Goal: Task Accomplishment & Management: Use online tool/utility

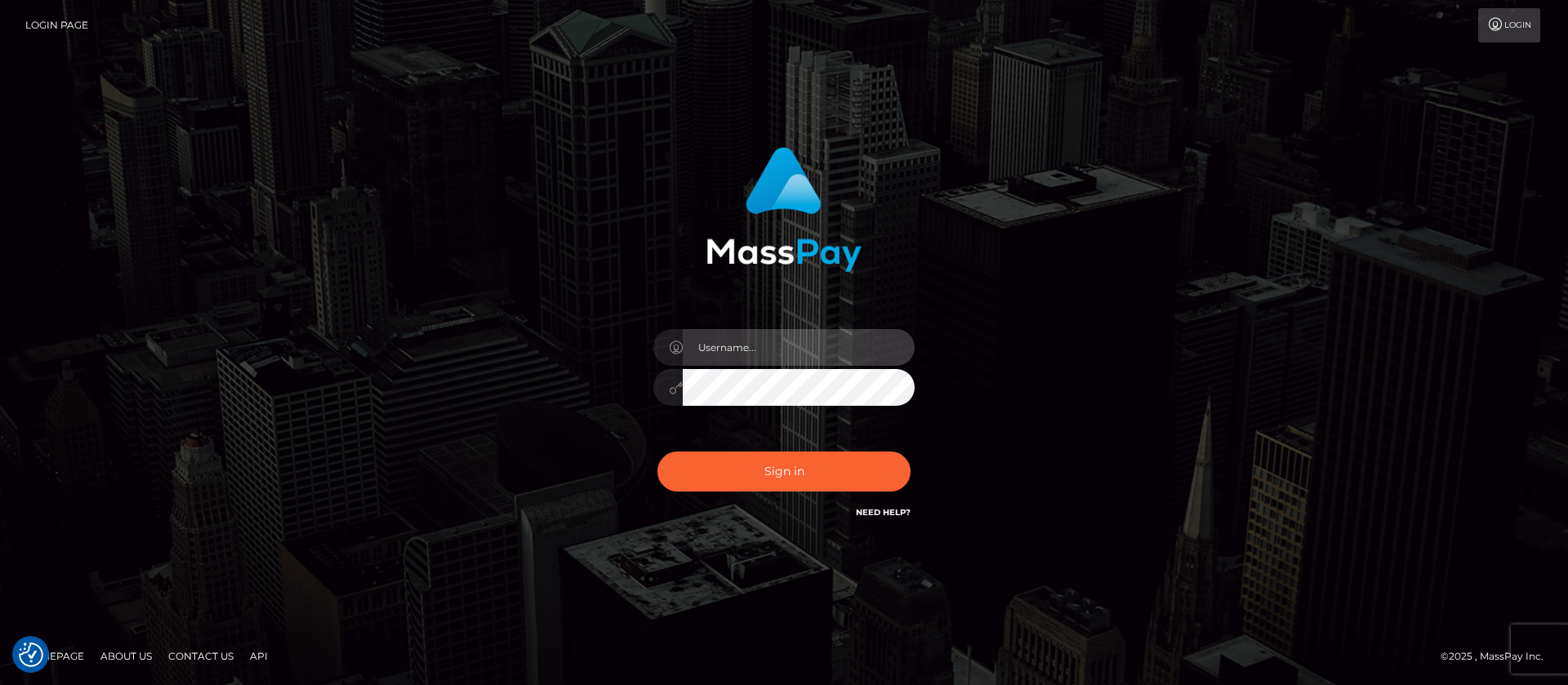
click at [775, 342] on input "text" at bounding box center [799, 347] width 232 height 37
type input "APteam.medley"
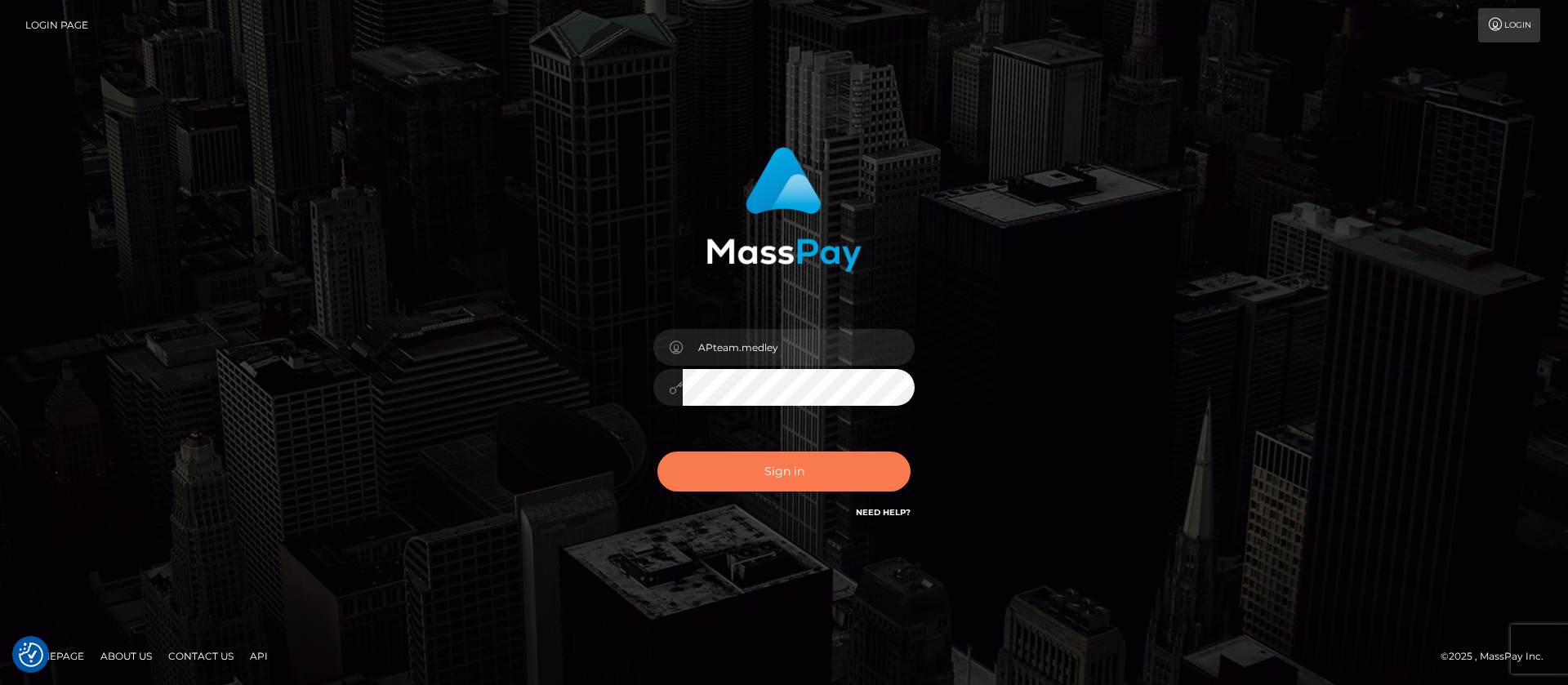
click at [771, 462] on button "Sign in" at bounding box center [784, 471] width 254 height 40
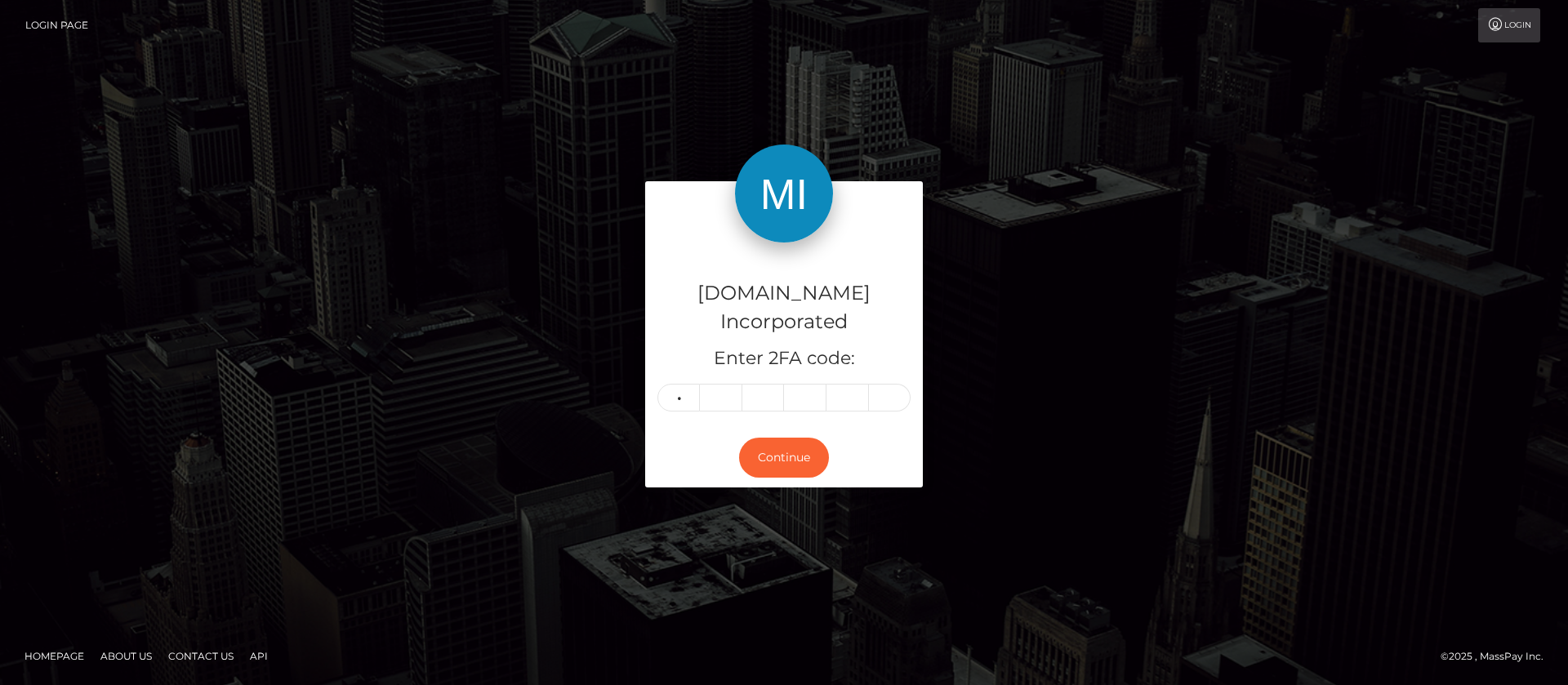
type input "2"
type input "3"
type input "1"
type input "0"
type input "4"
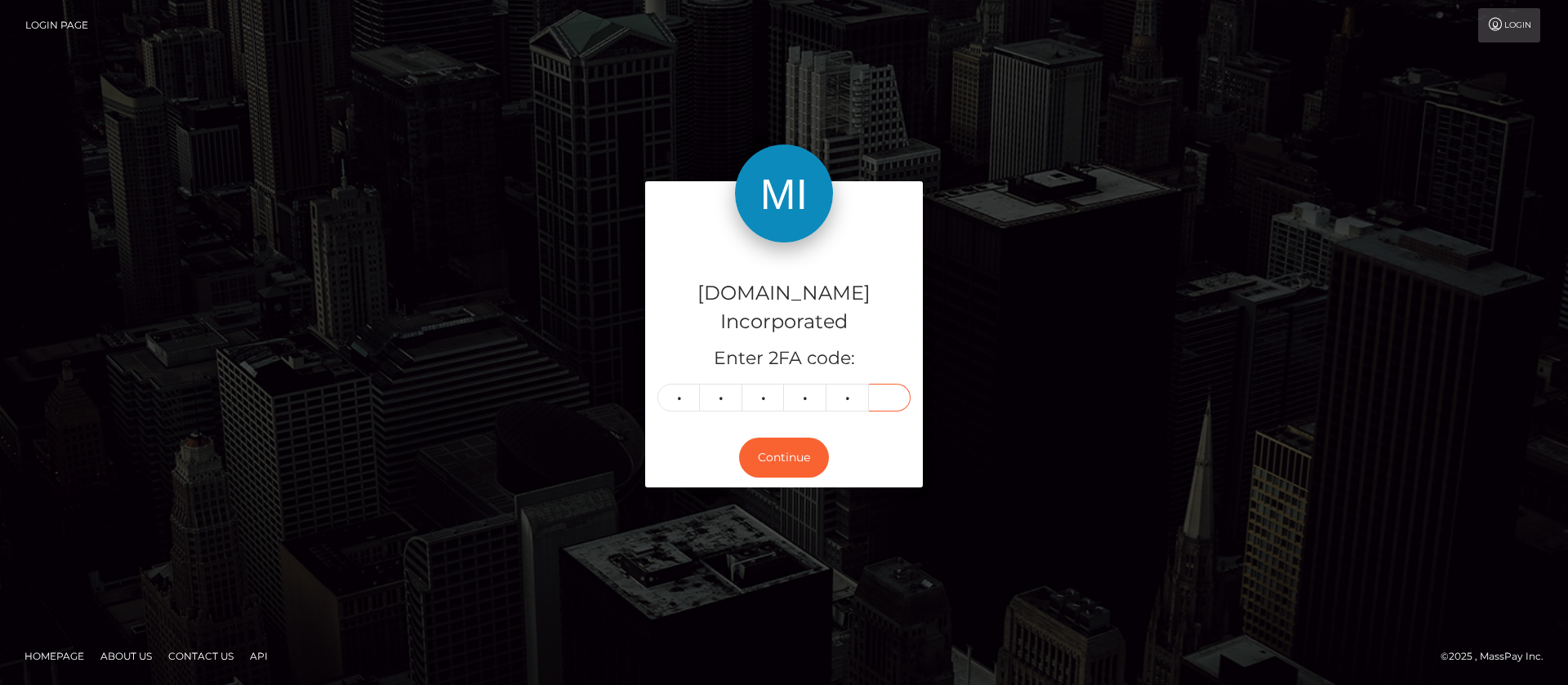
type input "5"
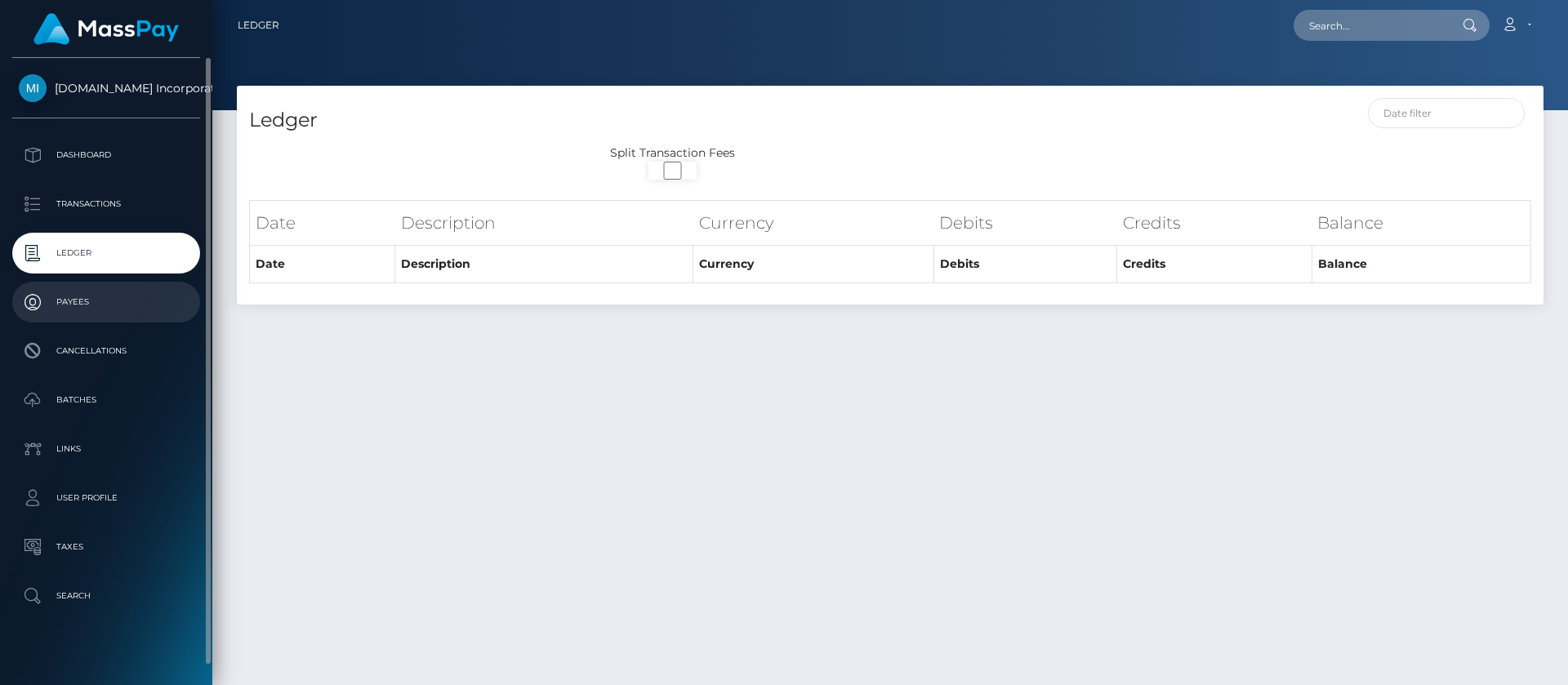
select select
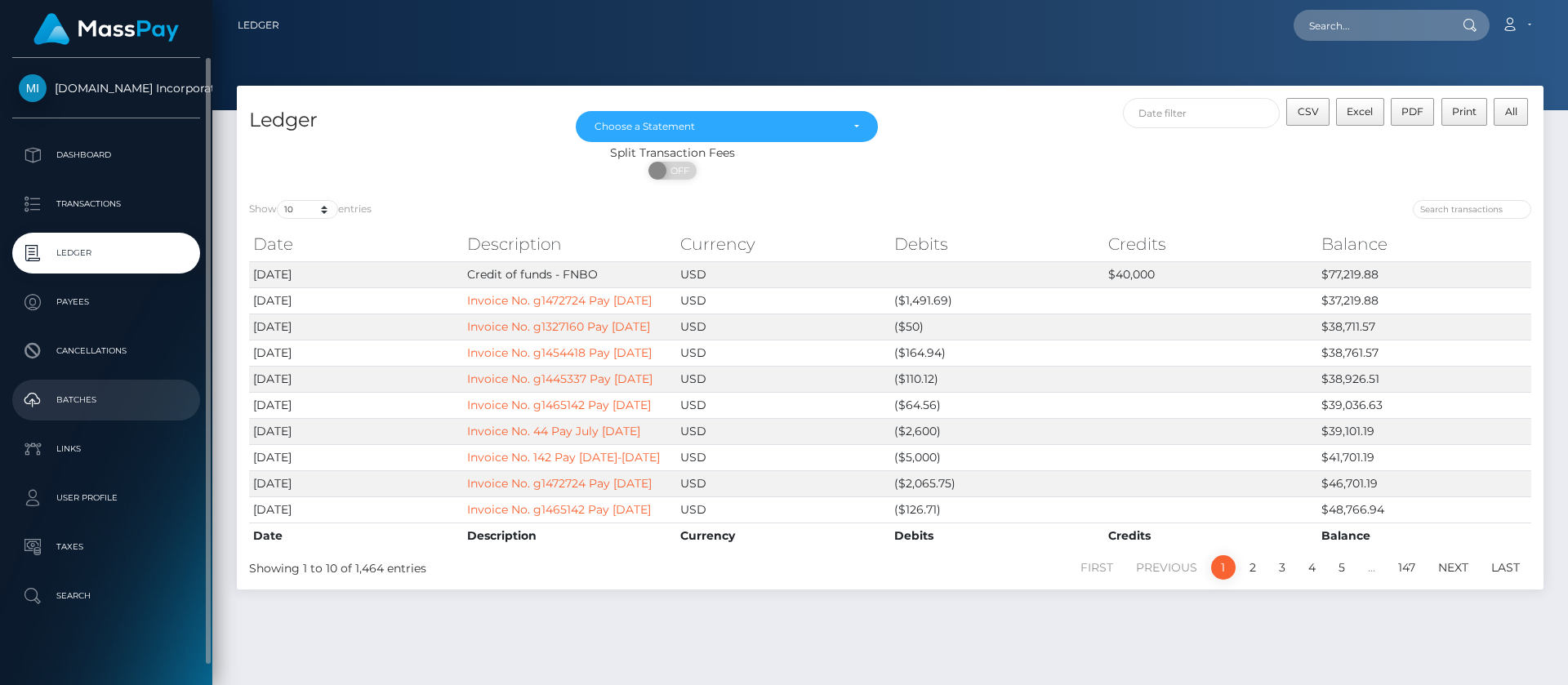
click at [91, 405] on p "Batches" at bounding box center [106, 400] width 175 height 24
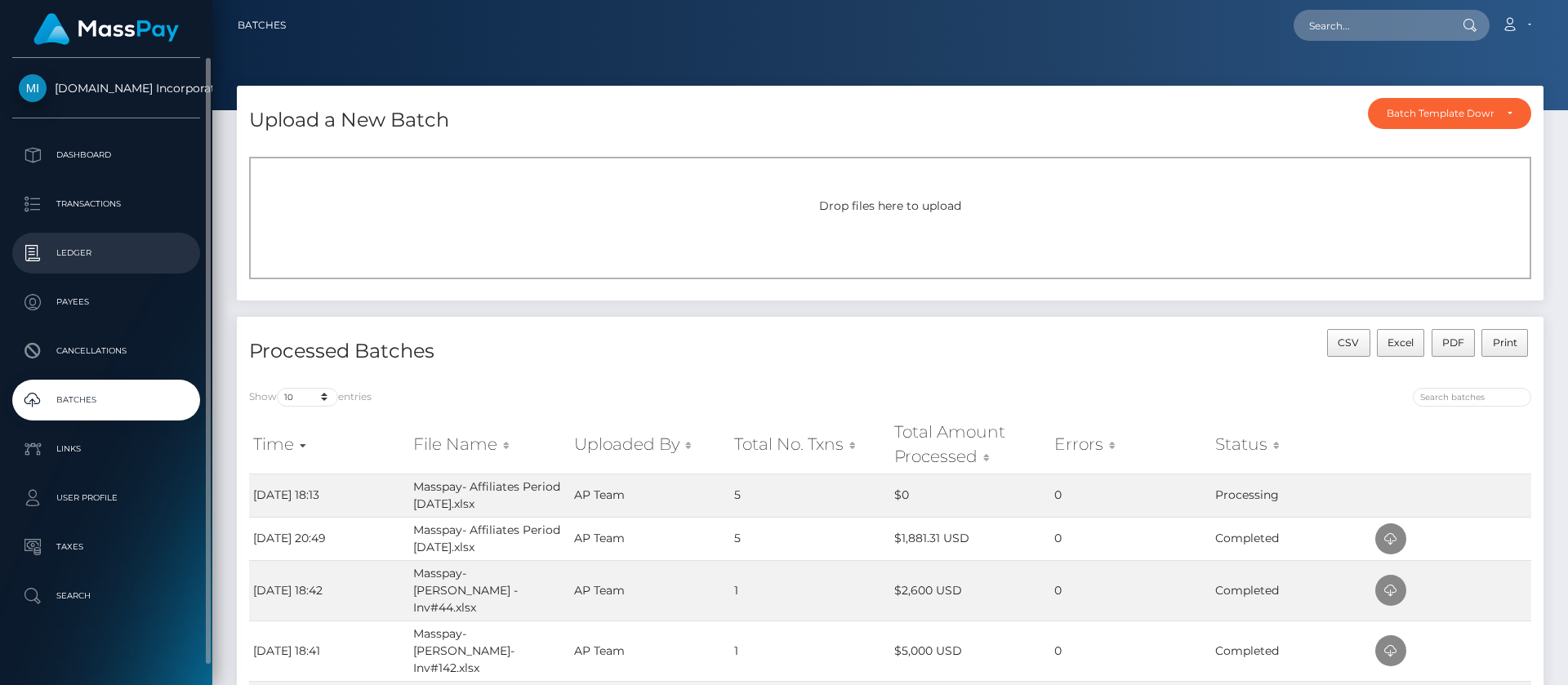
click at [74, 253] on p "Ledger" at bounding box center [106, 253] width 175 height 24
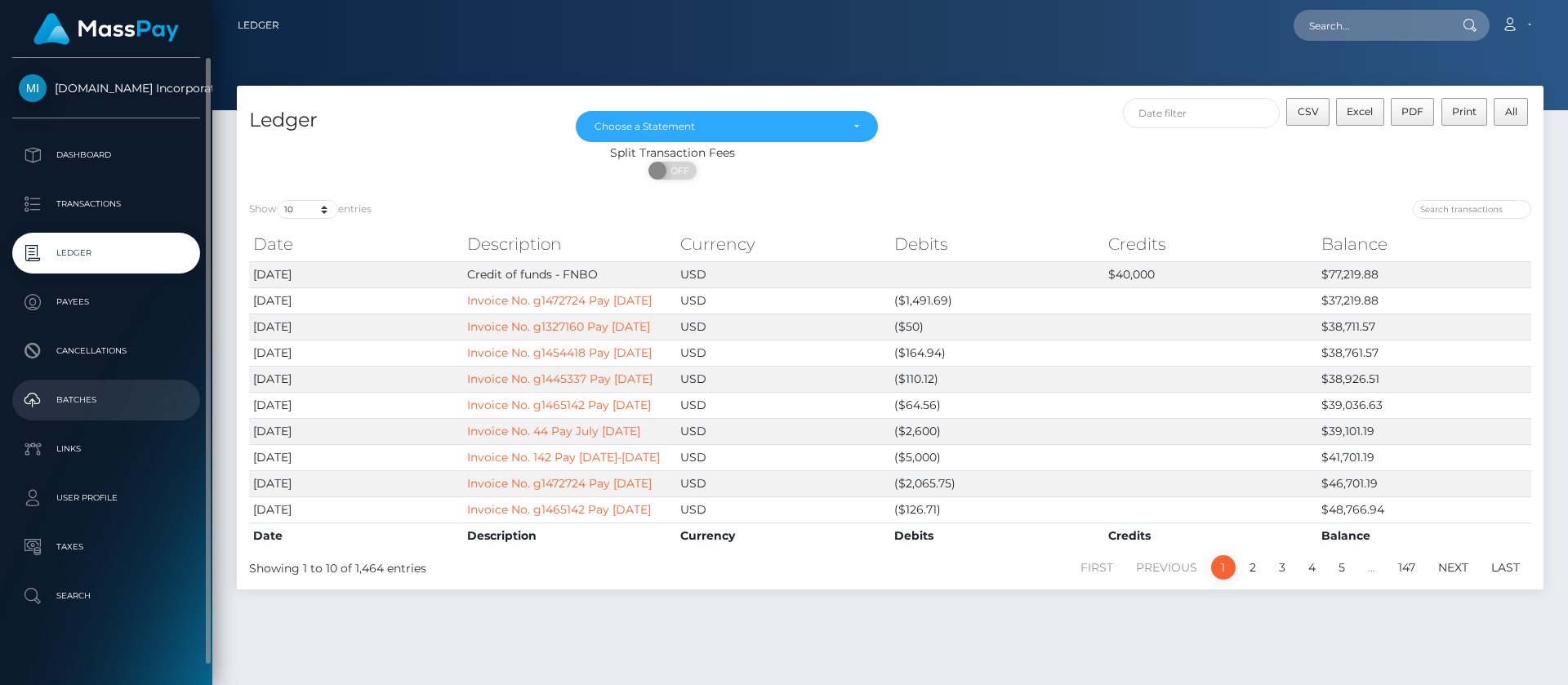
click at [86, 402] on p "Batches" at bounding box center [106, 400] width 175 height 24
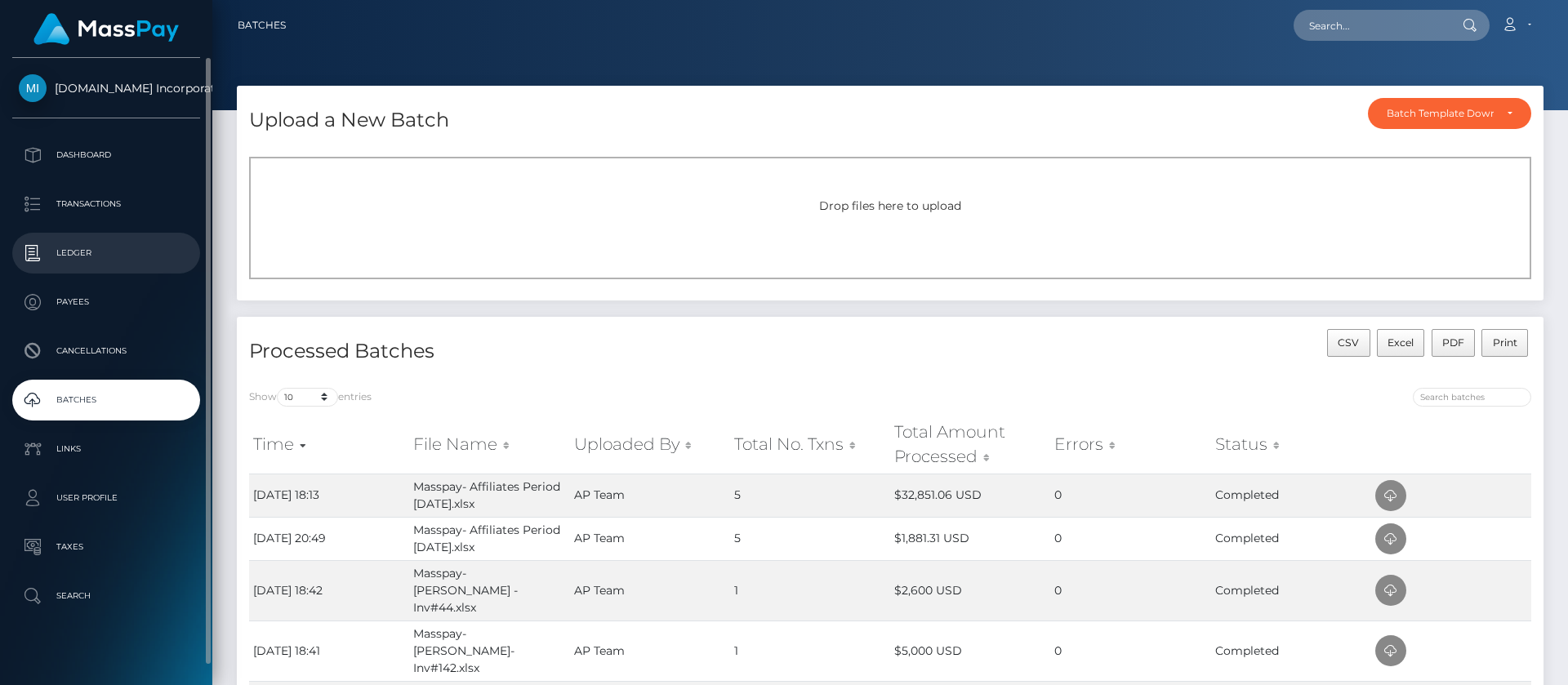
click at [66, 255] on p "Ledger" at bounding box center [106, 253] width 175 height 24
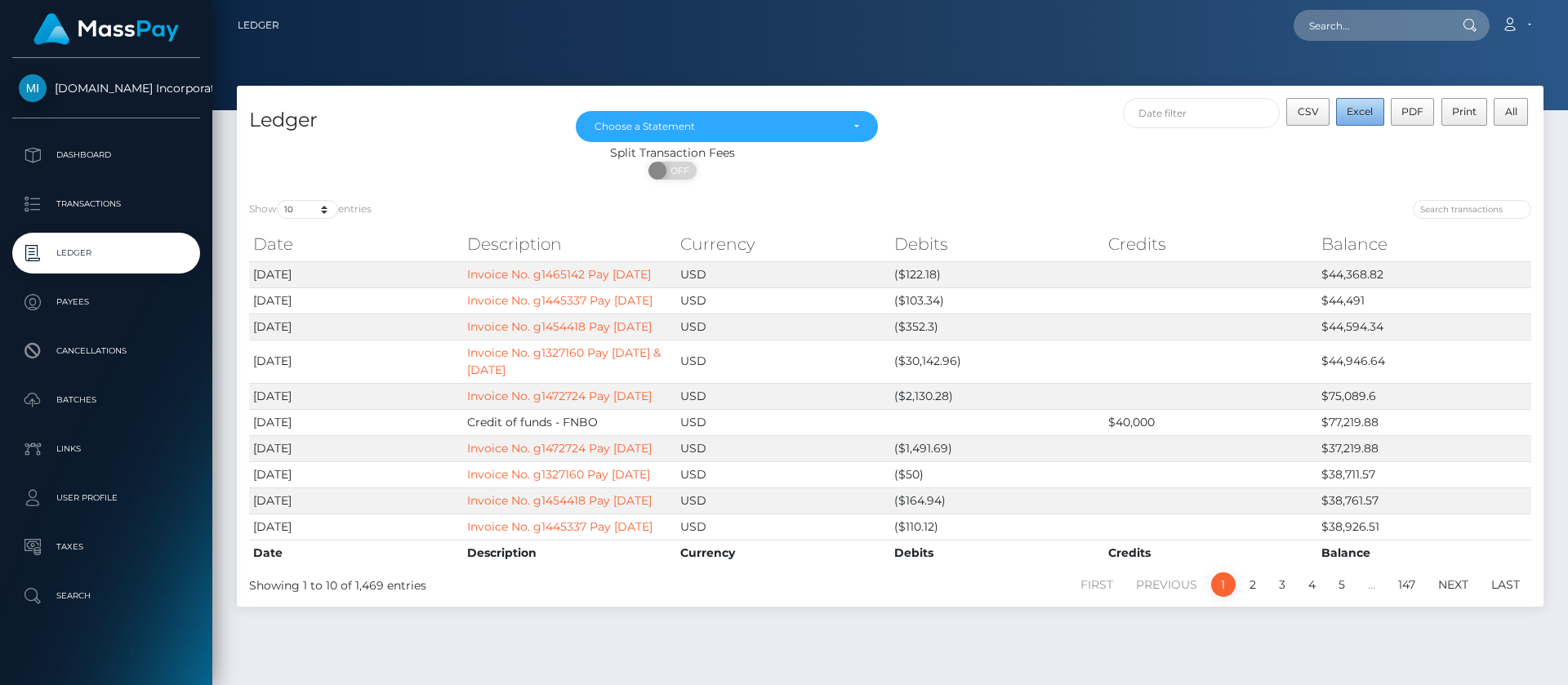
click at [1359, 108] on span "Excel" at bounding box center [1359, 111] width 26 height 13
click at [798, 47] on nav "Ledger Loading... Loading..." at bounding box center [890, 25] width 1356 height 50
click at [541, 281] on link "Invoice No. g1465142 Pay 08/11/2025" at bounding box center [559, 274] width 184 height 15
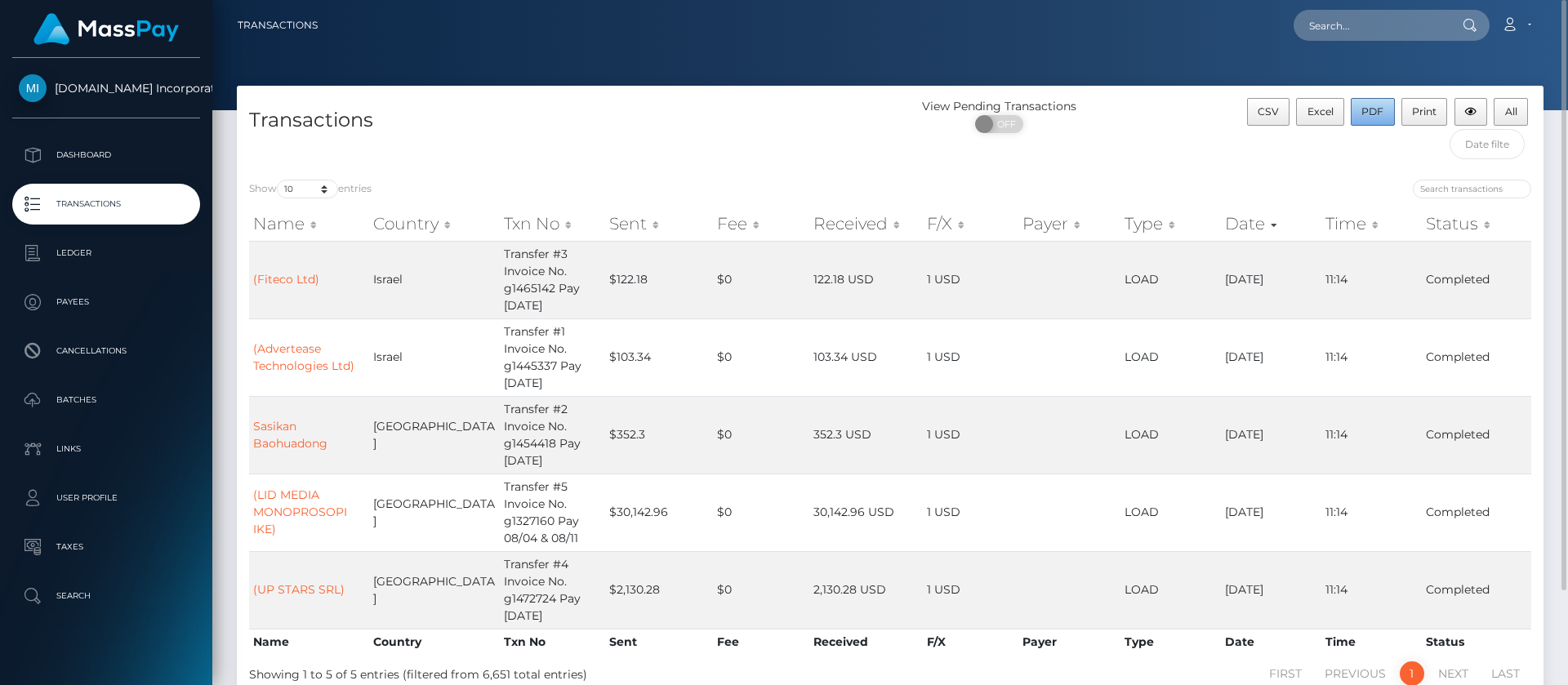
click at [1372, 111] on span "PDF" at bounding box center [1372, 111] width 22 height 13
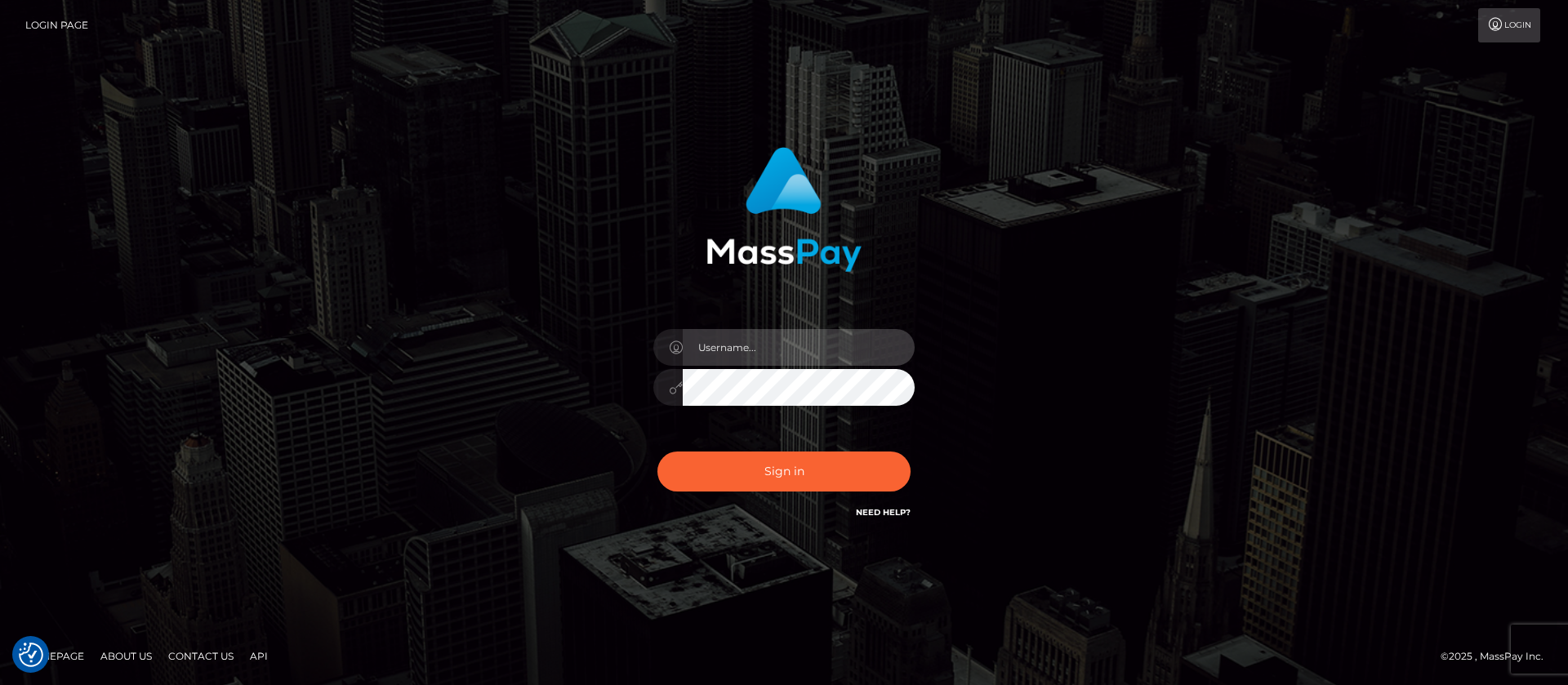
click at [793, 339] on input "text" at bounding box center [799, 347] width 232 height 37
type input "APteam"
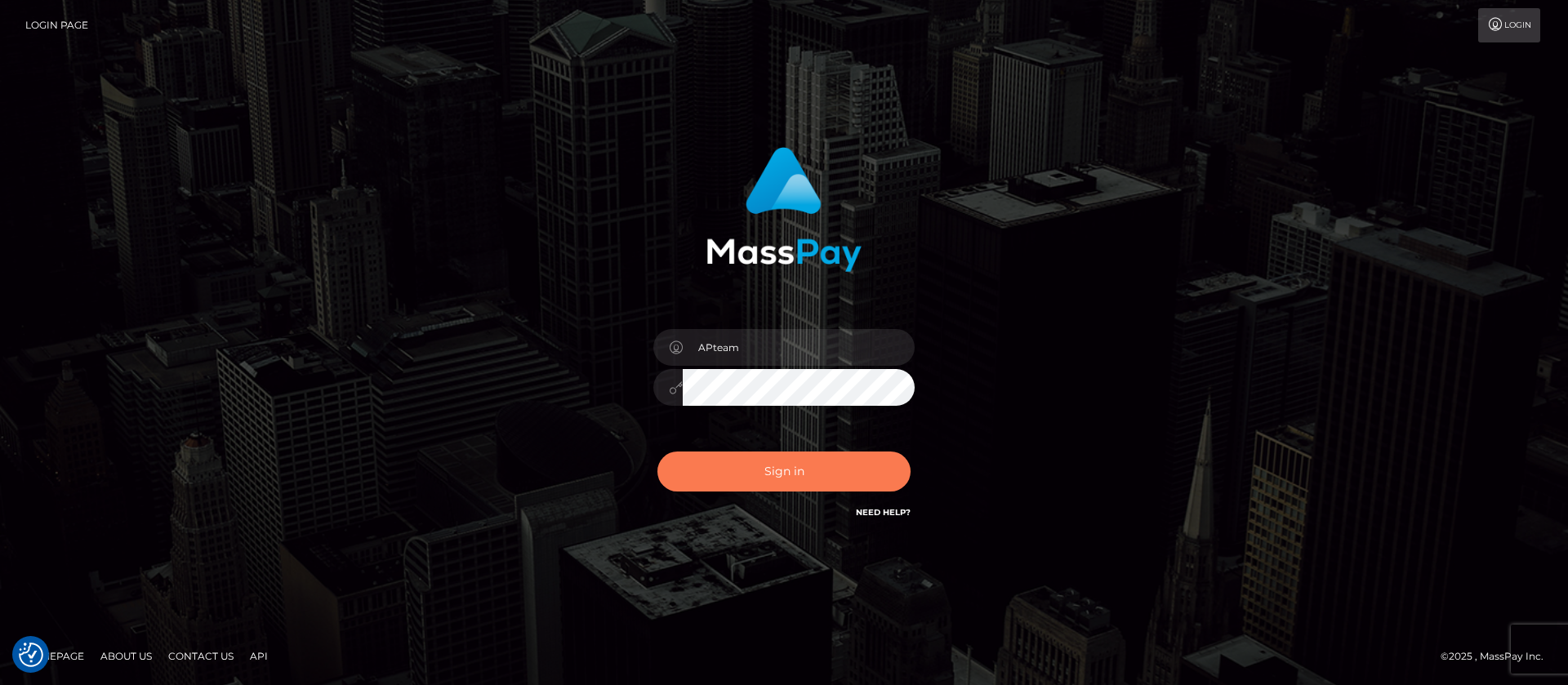
click at [785, 468] on button "Sign in" at bounding box center [784, 471] width 254 height 40
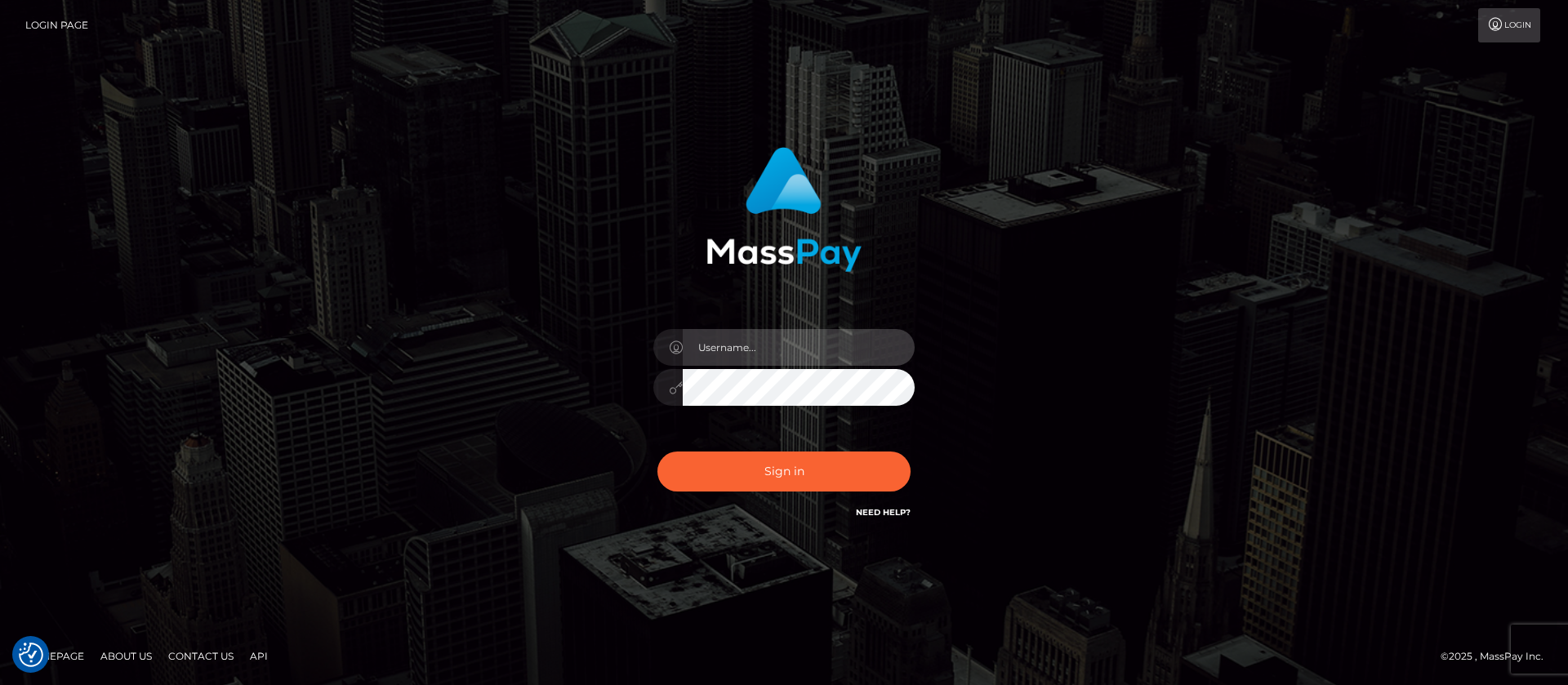
click at [761, 342] on input "text" at bounding box center [799, 347] width 232 height 37
type input "APteam"
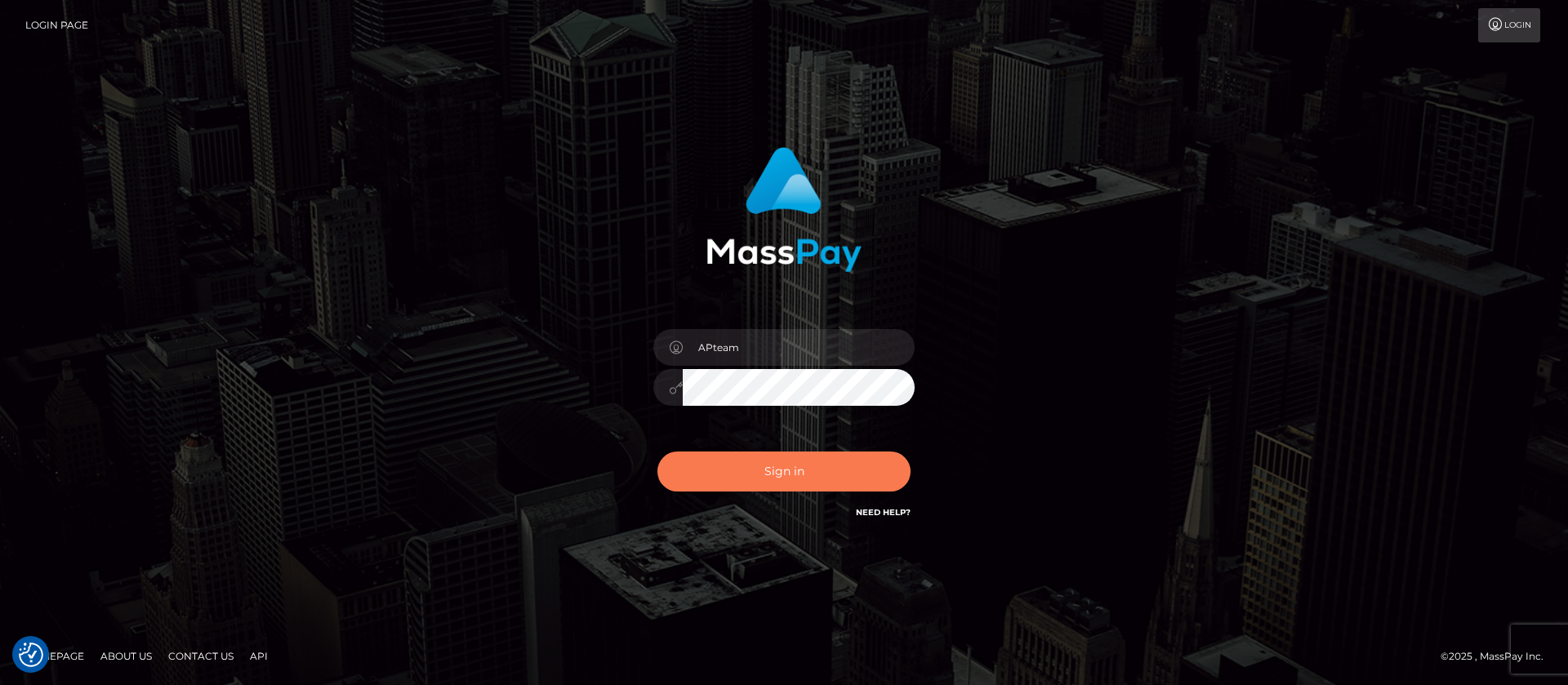
click at [770, 463] on button "Sign in" at bounding box center [784, 471] width 254 height 40
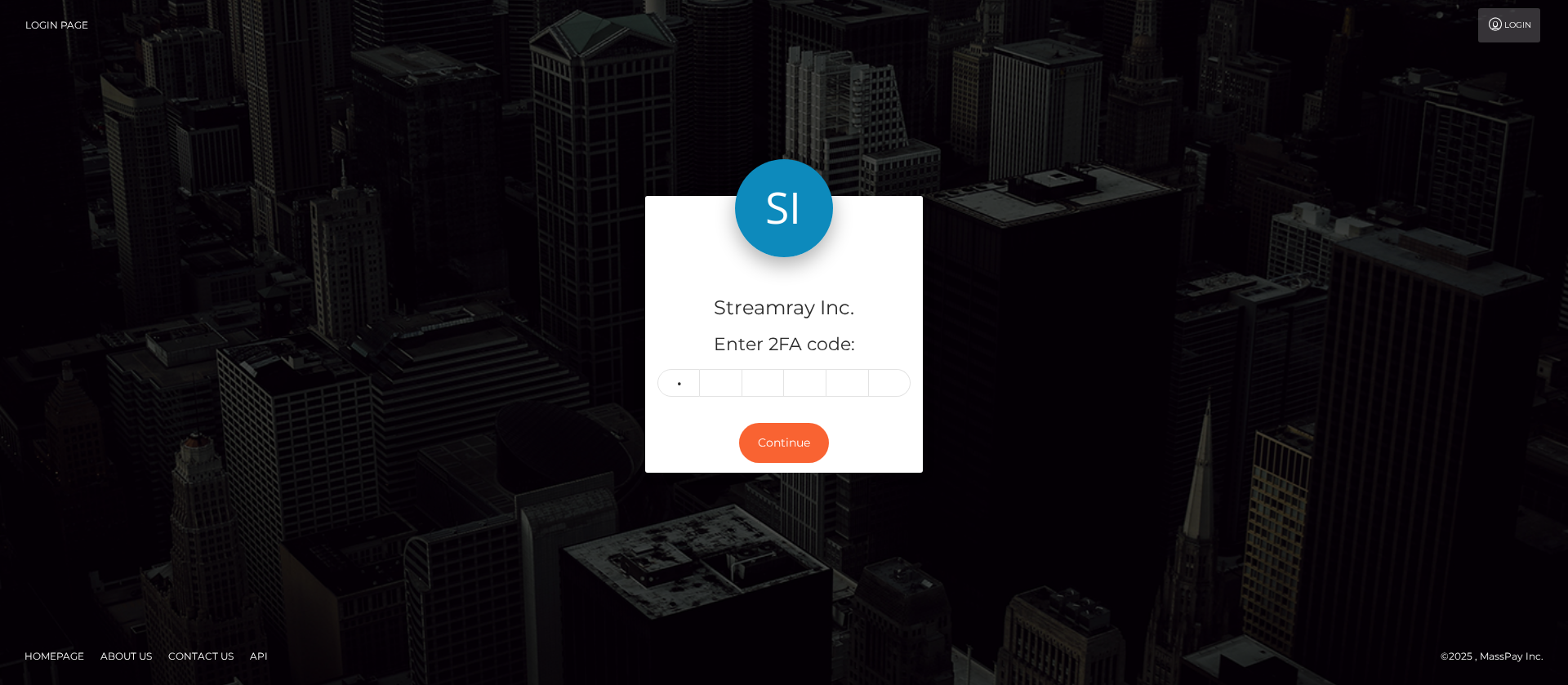
type input "3"
type input "8"
type input "6"
type input "9"
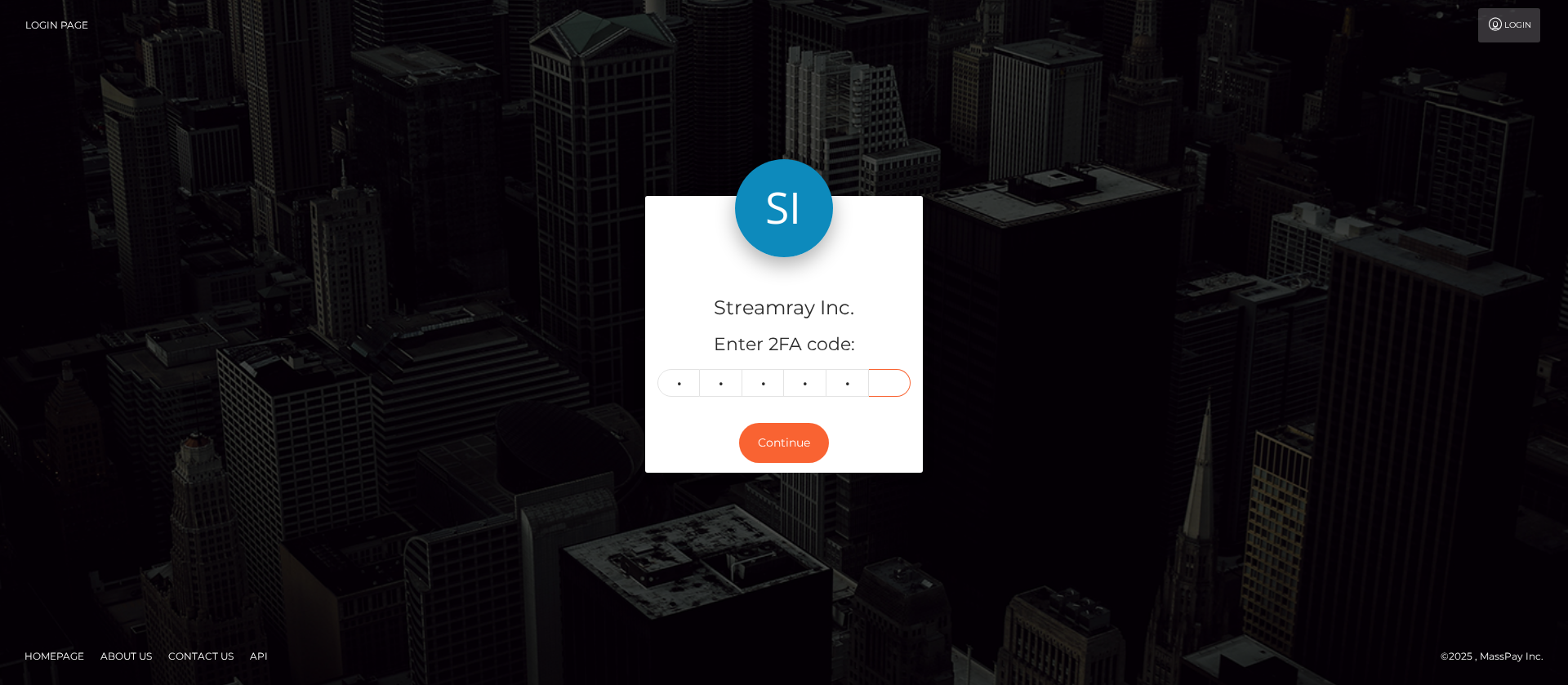
type input "9"
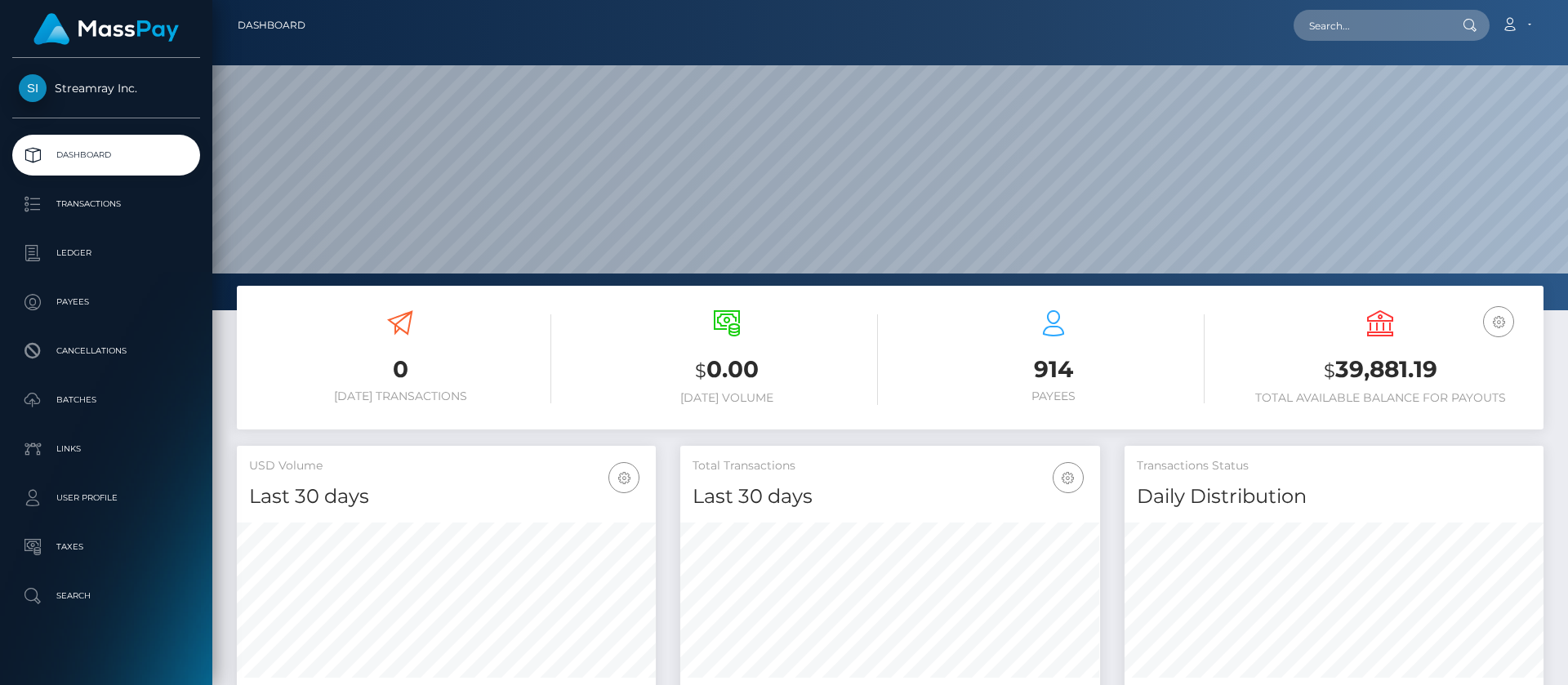
scroll to position [292, 420]
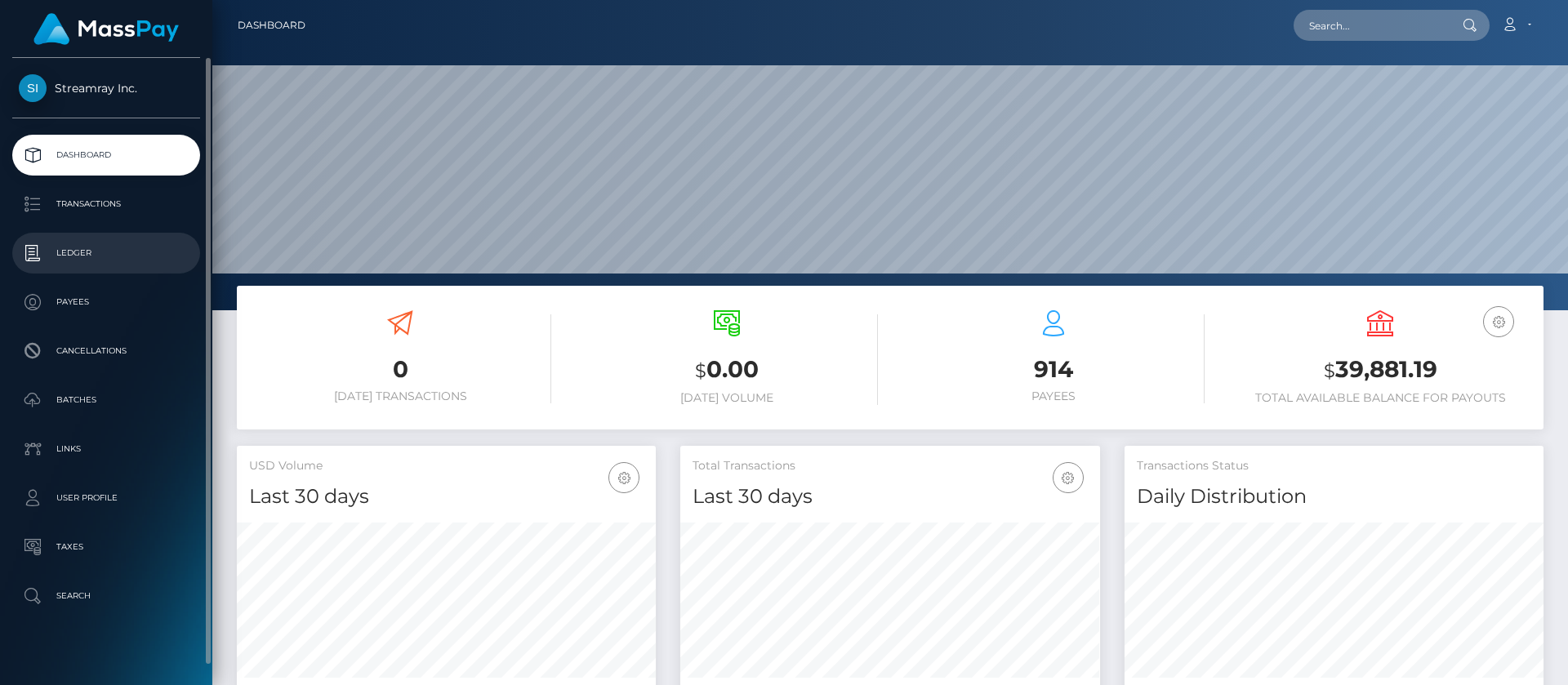
click at [82, 253] on p "Ledger" at bounding box center [106, 253] width 175 height 24
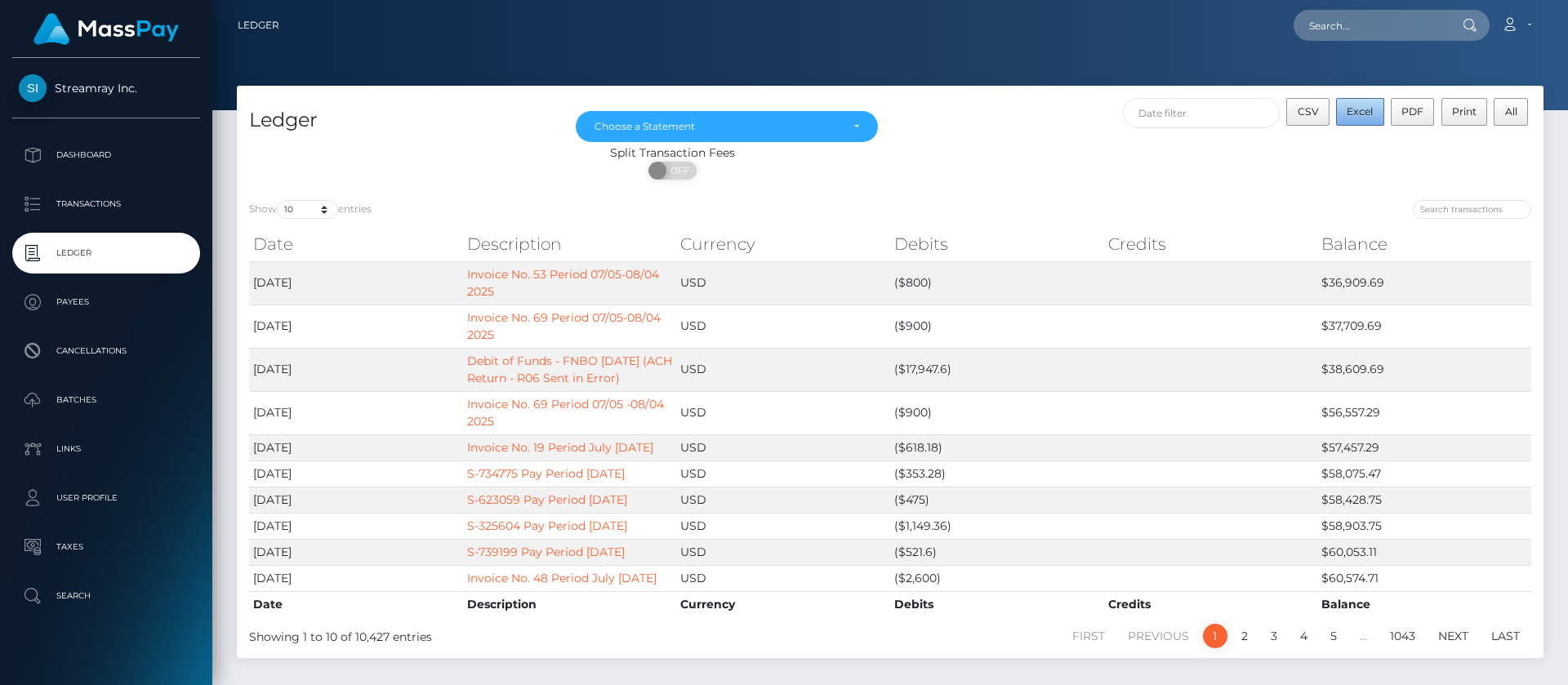
click at [1365, 110] on span "Excel" at bounding box center [1359, 111] width 26 height 13
click at [1523, 31] on link "Account" at bounding box center [1517, 24] width 48 height 34
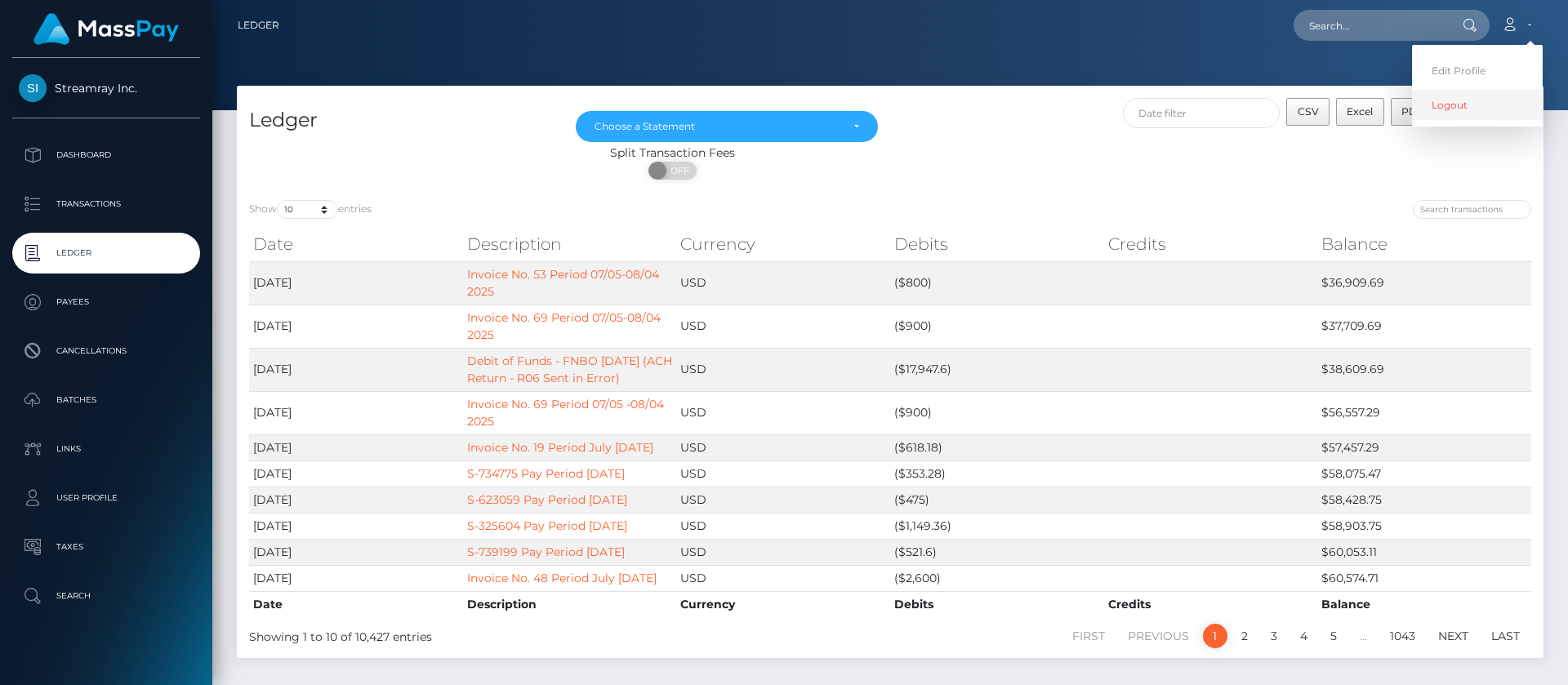
click at [1443, 114] on link "Logout" at bounding box center [1477, 104] width 131 height 30
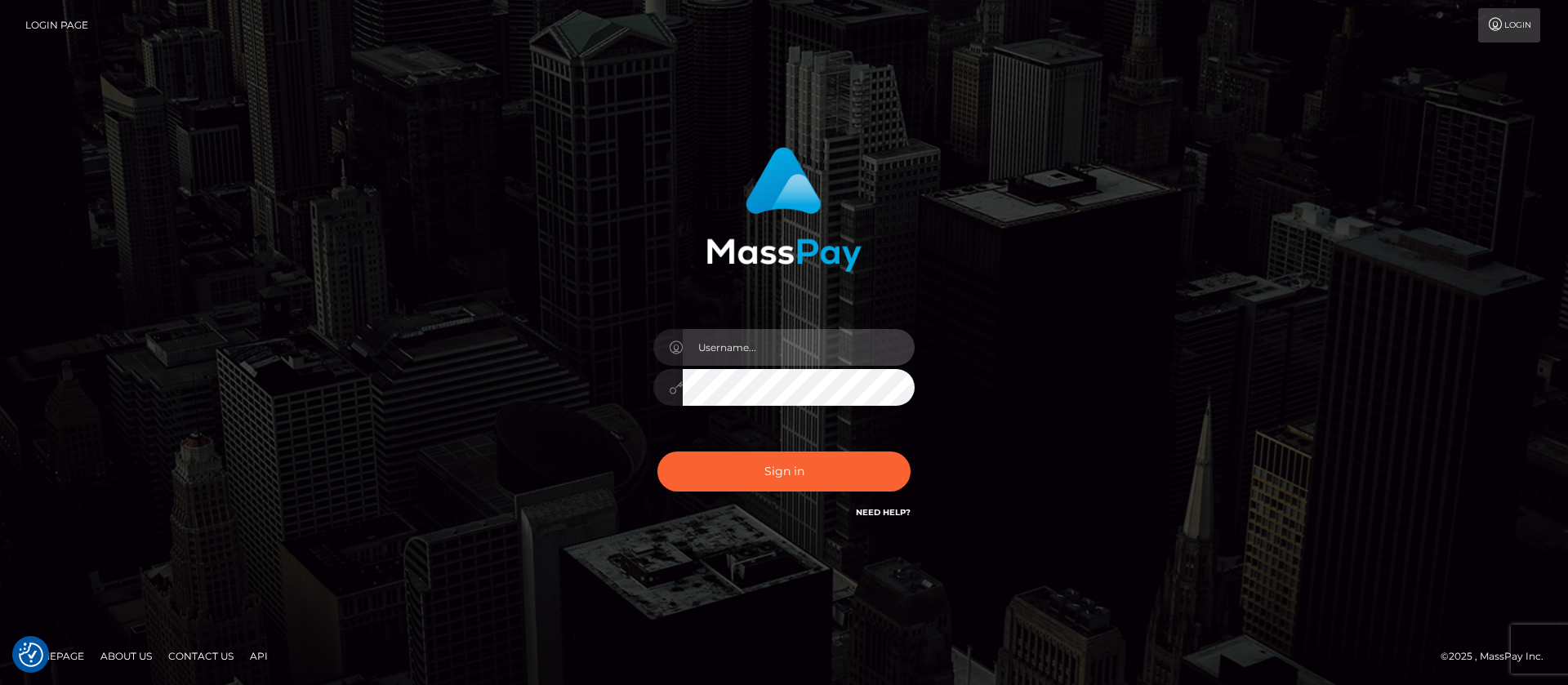
click at [739, 341] on input "text" at bounding box center [799, 347] width 232 height 37
type input "ap.wight"
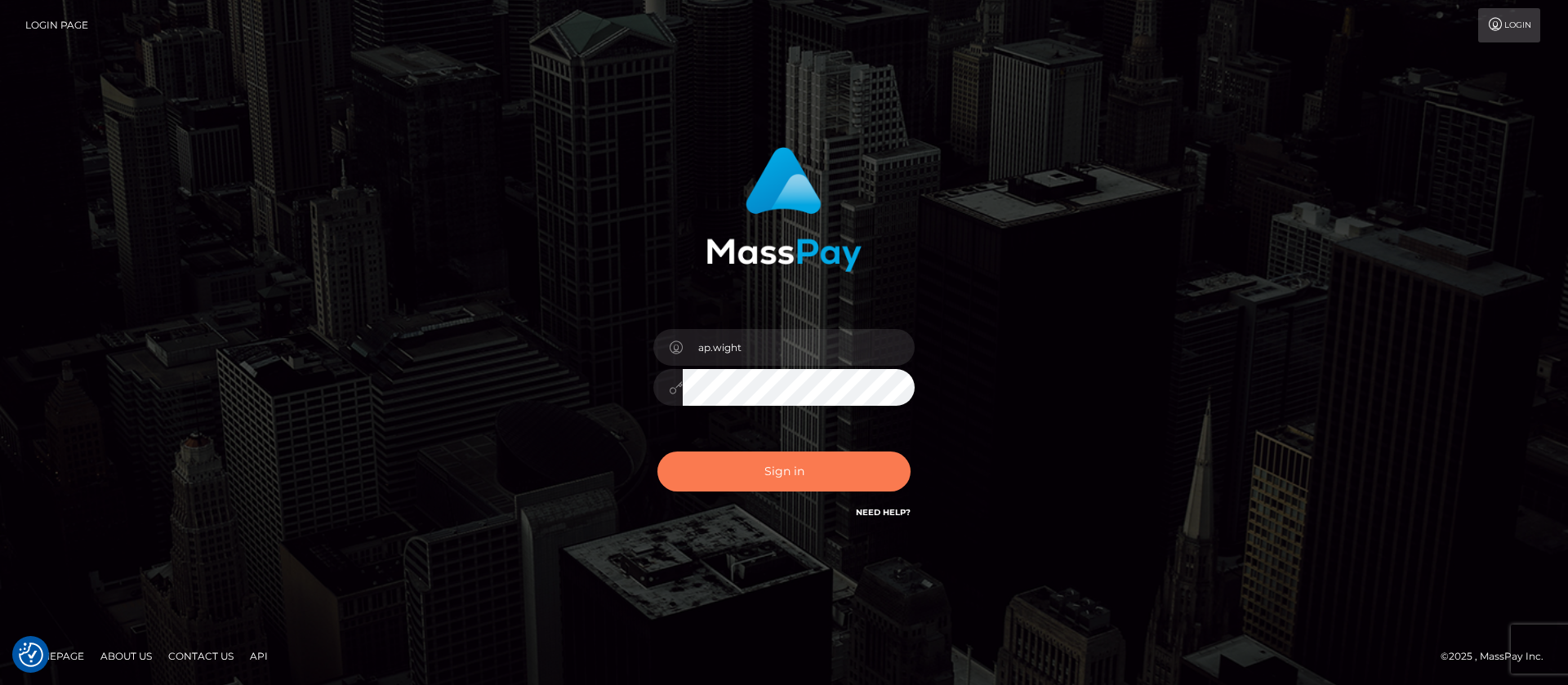
click at [779, 474] on button "Sign in" at bounding box center [784, 471] width 254 height 40
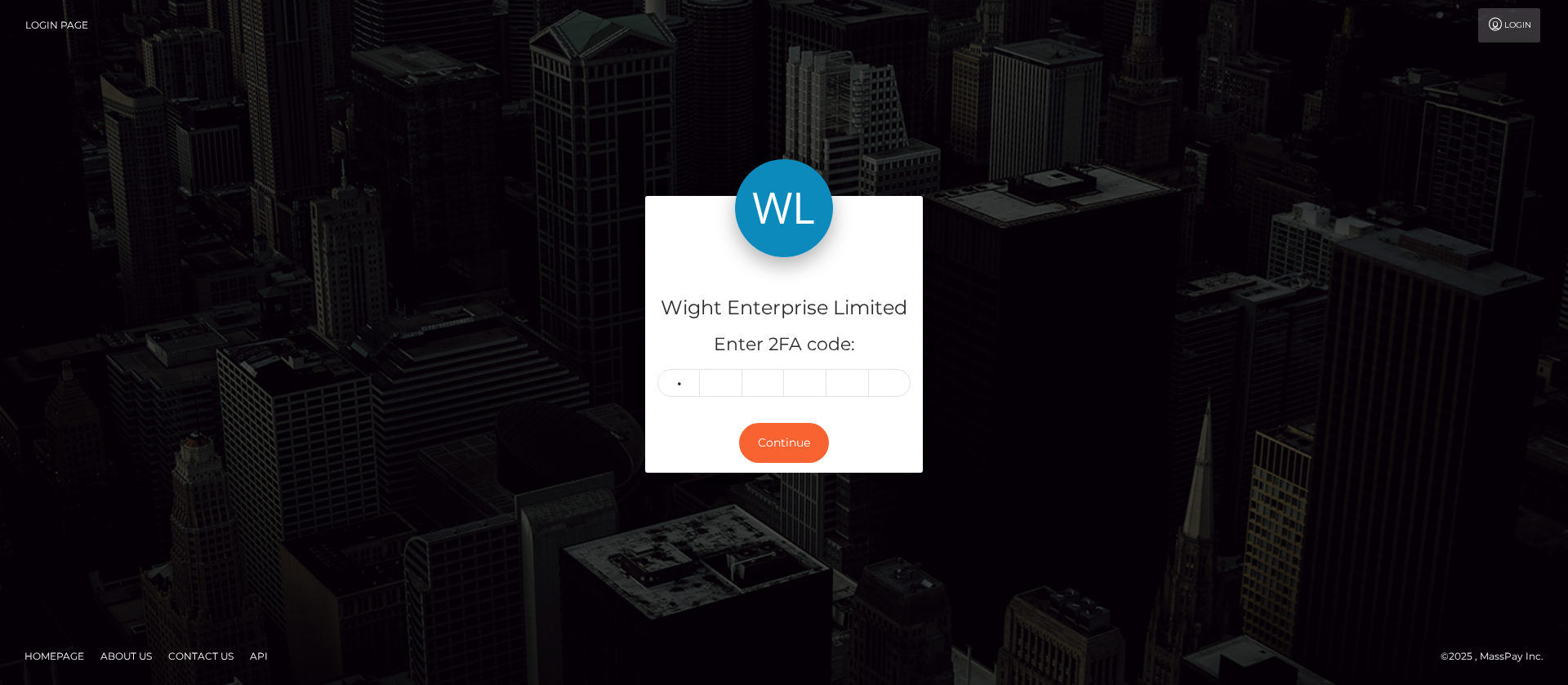
type input "6"
type input "7"
type input "0"
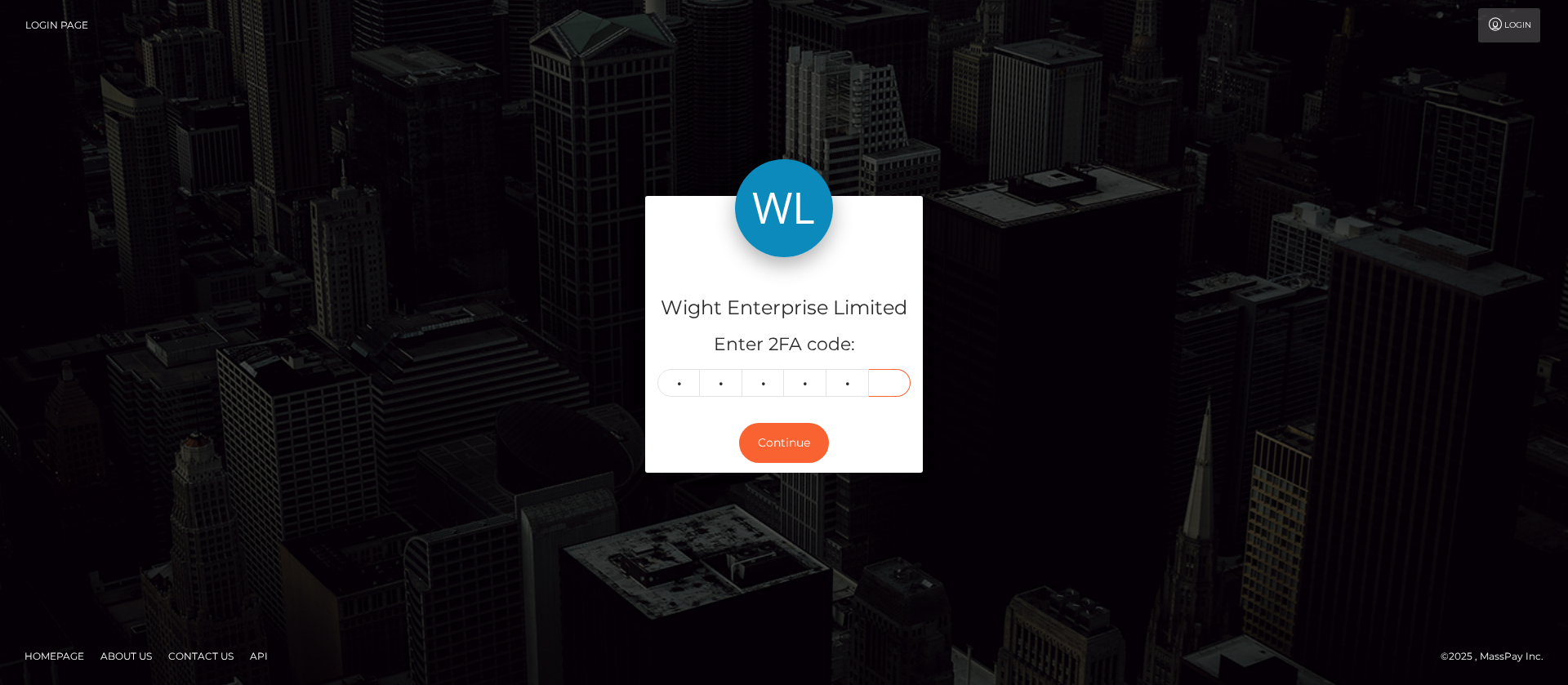
type input "0"
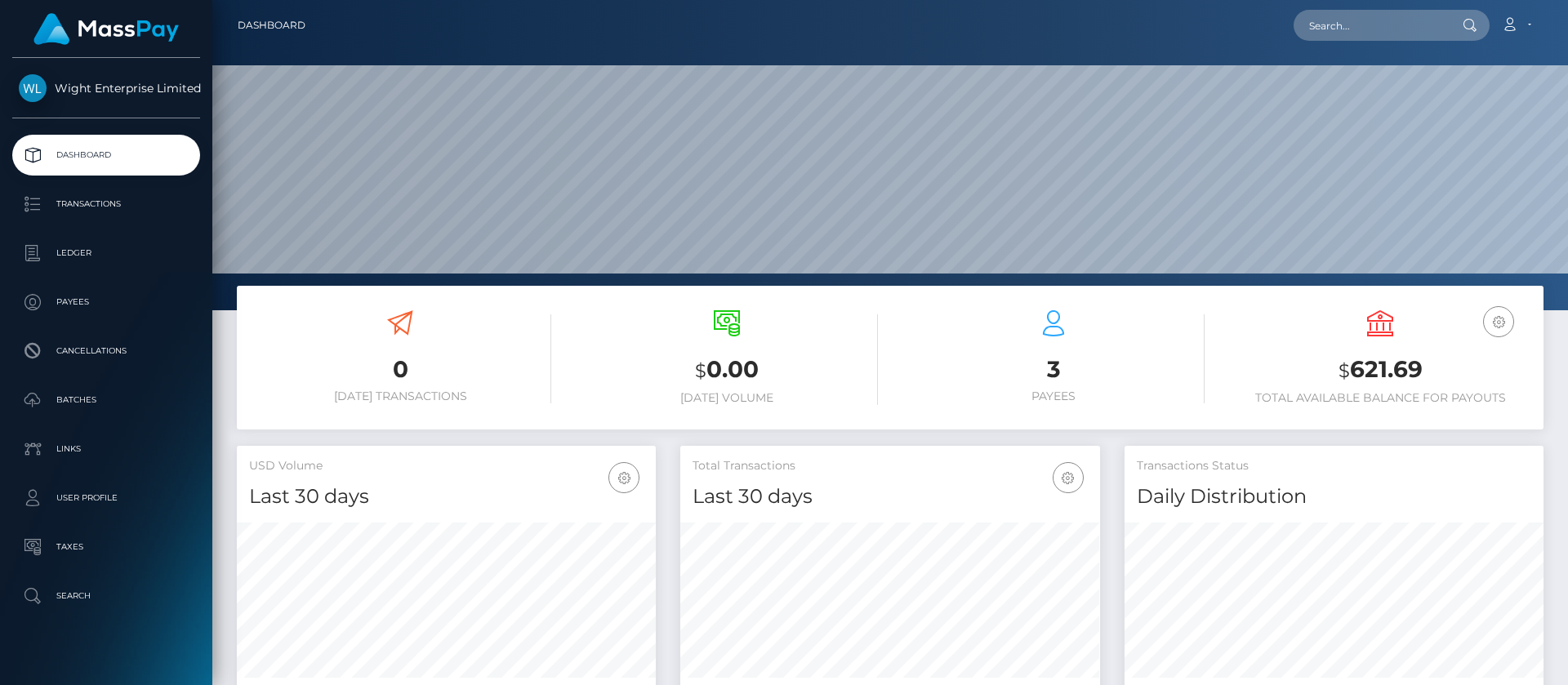
scroll to position [292, 420]
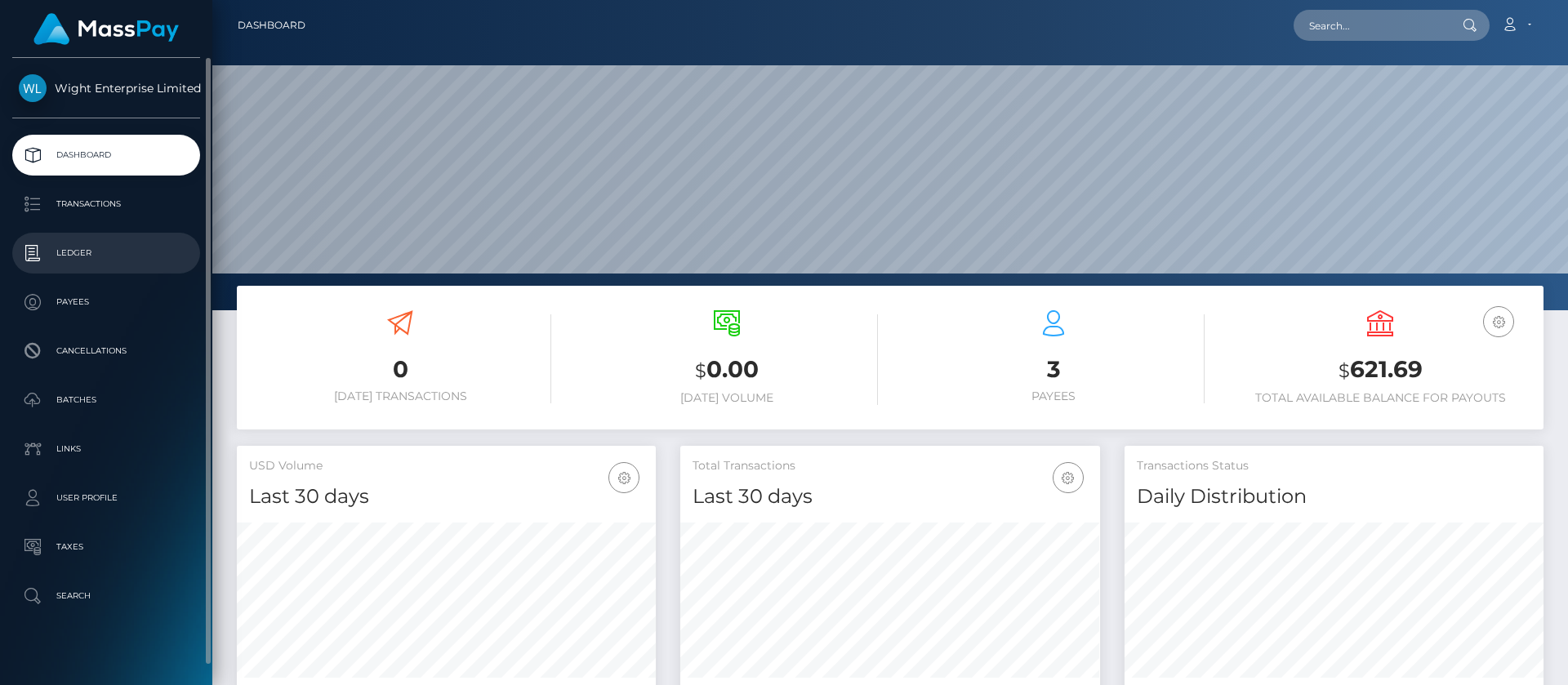
click at [76, 256] on p "Ledger" at bounding box center [106, 253] width 175 height 24
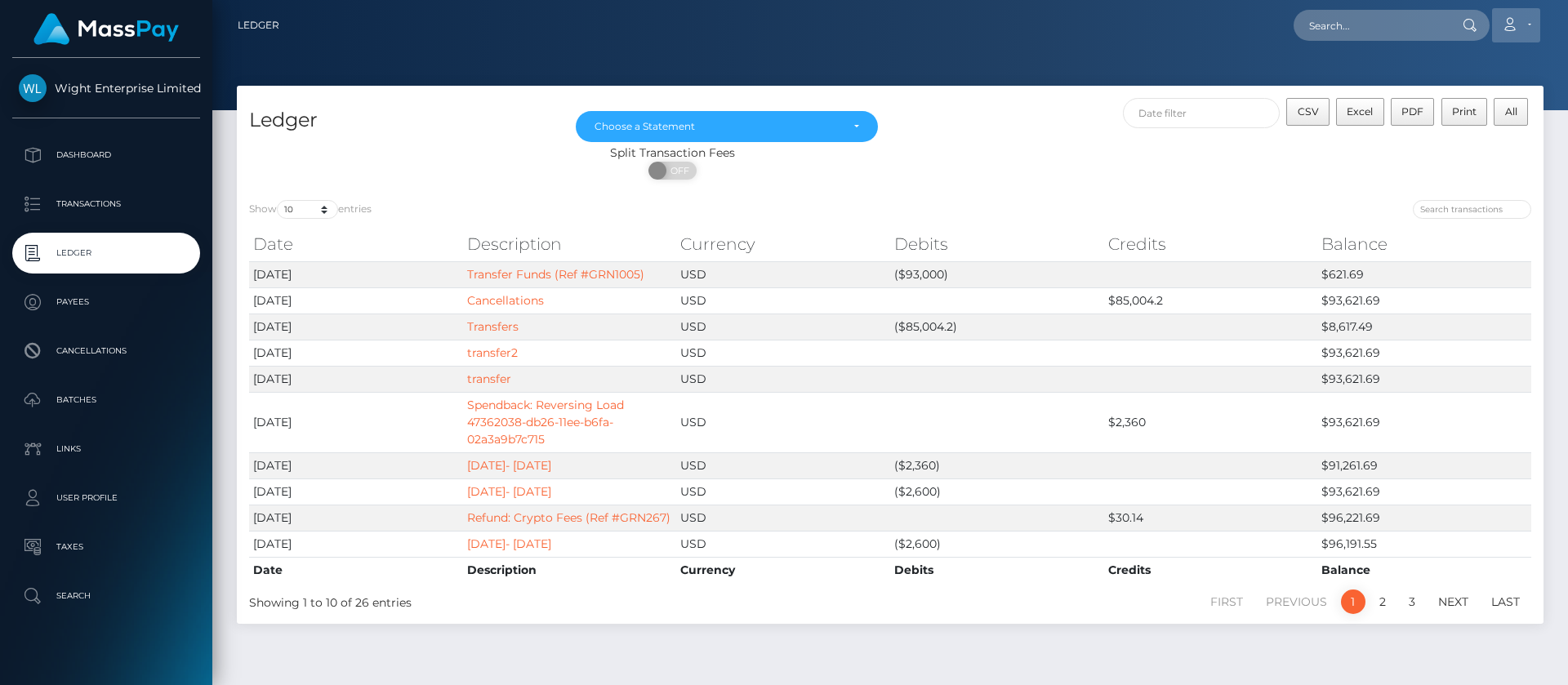
click at [1514, 22] on icon at bounding box center [1510, 25] width 17 height 14
click at [1449, 112] on link "Logout" at bounding box center [1477, 104] width 131 height 30
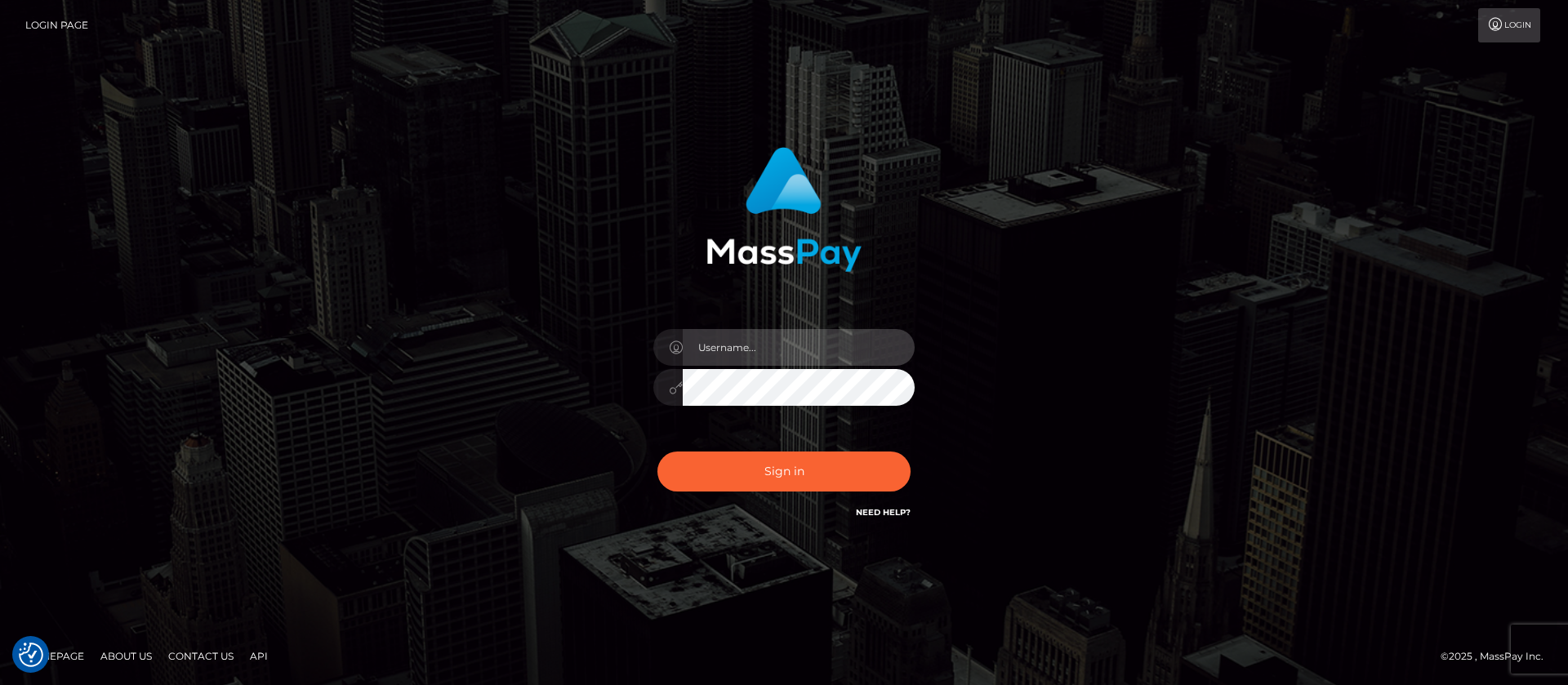
click at [763, 346] on input "text" at bounding box center [799, 347] width 232 height 37
type input "ap.vent"
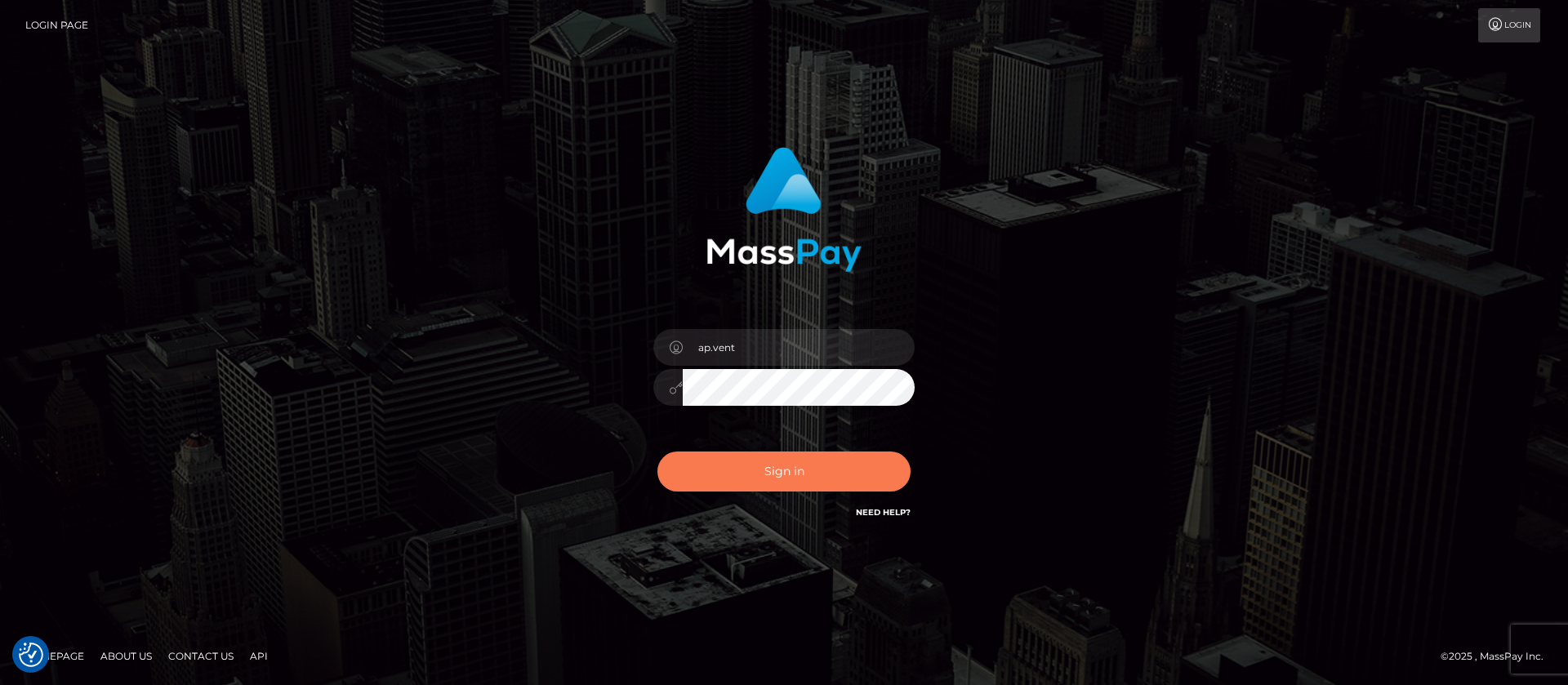
click at [776, 479] on button "Sign in" at bounding box center [784, 471] width 254 height 40
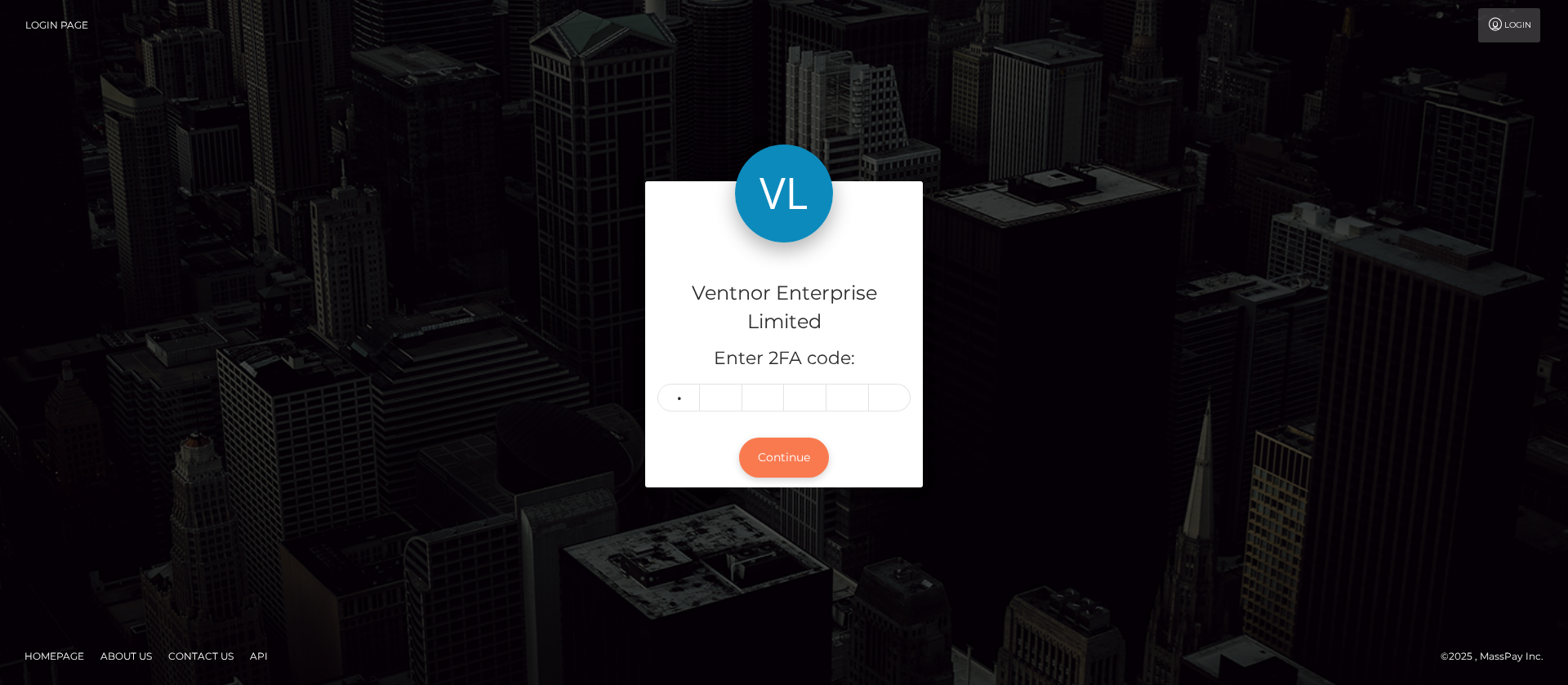
type input "0"
type input "8"
type input "3"
type input "0"
type input "4"
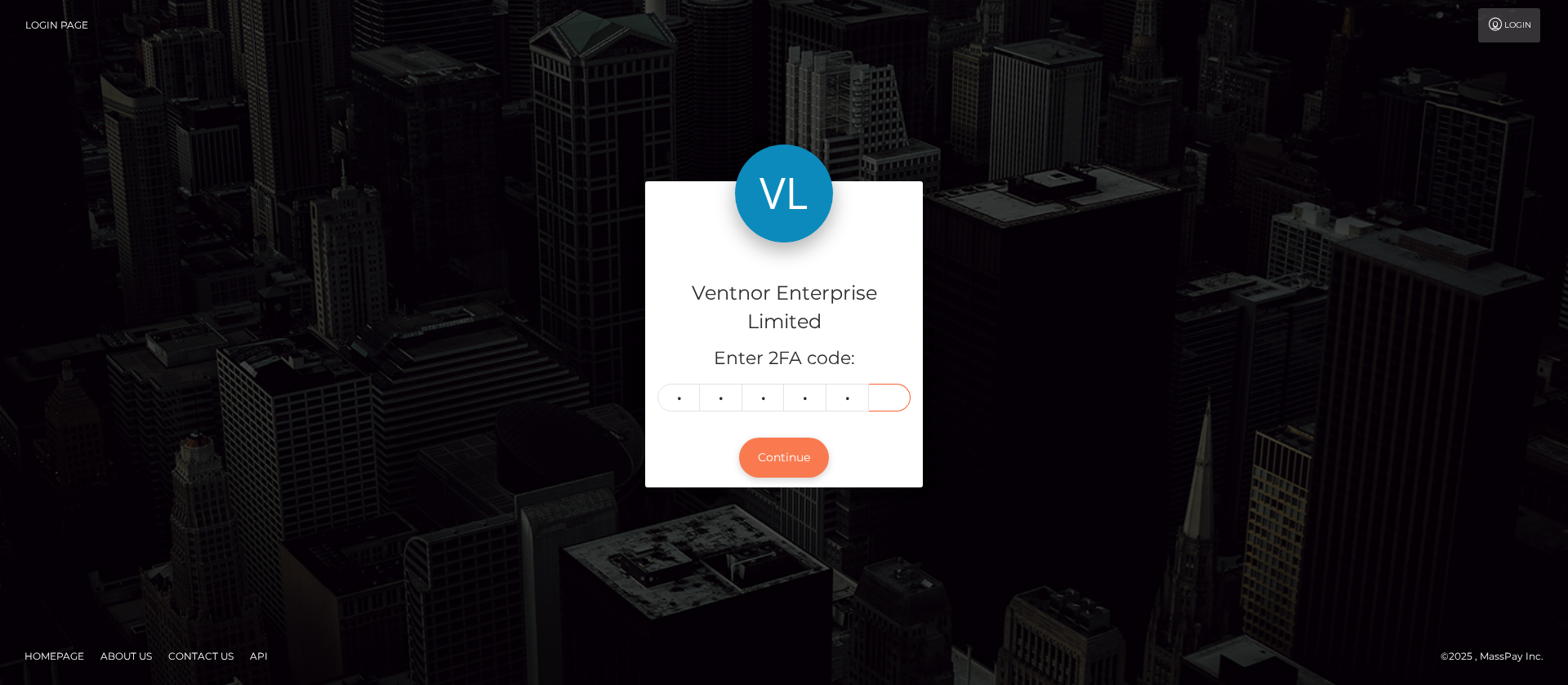
type input "5"
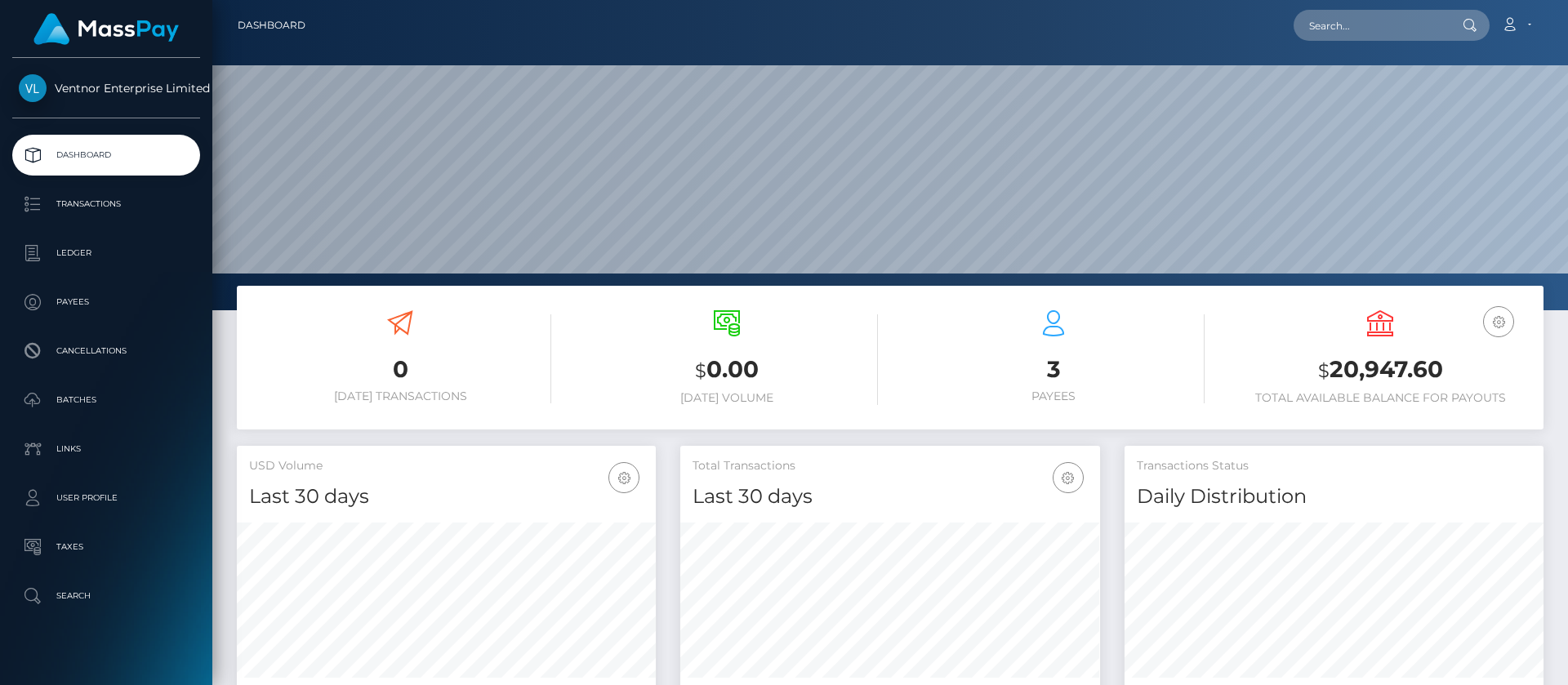
scroll to position [292, 420]
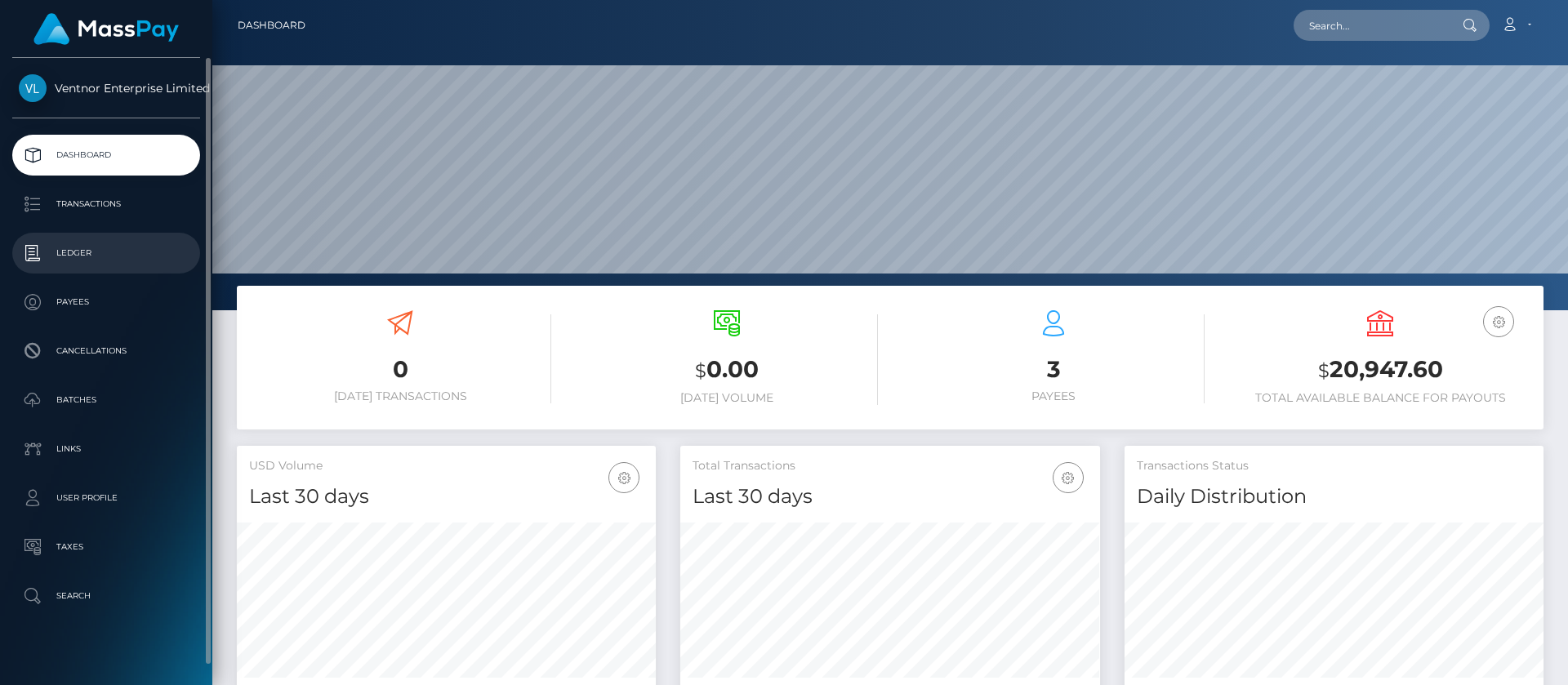
click at [81, 256] on p "Ledger" at bounding box center [106, 253] width 175 height 24
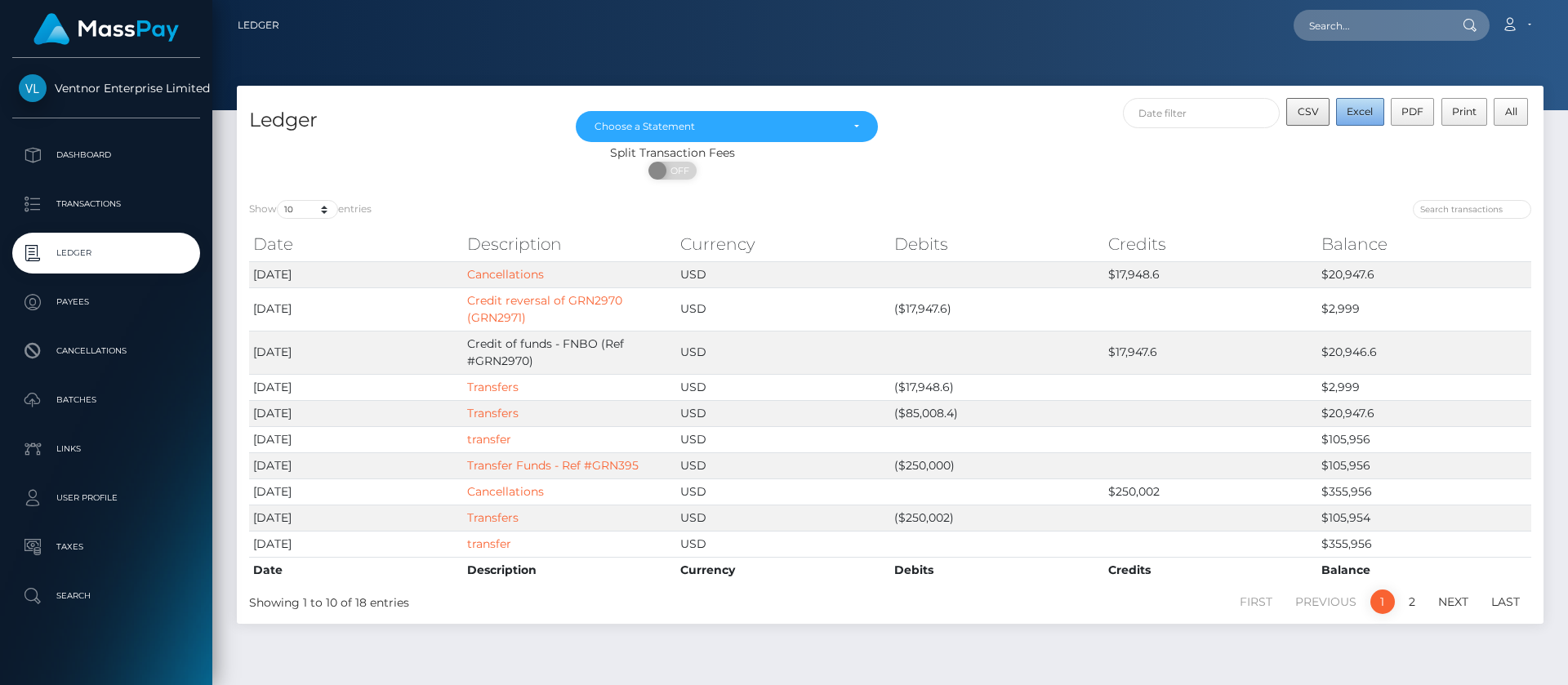
drag, startPoint x: 1370, startPoint y: 109, endPoint x: 1320, endPoint y: 124, distance: 52.2
click at [1372, 108] on span "Excel" at bounding box center [1359, 111] width 26 height 13
click at [1523, 27] on link "Account" at bounding box center [1517, 24] width 48 height 34
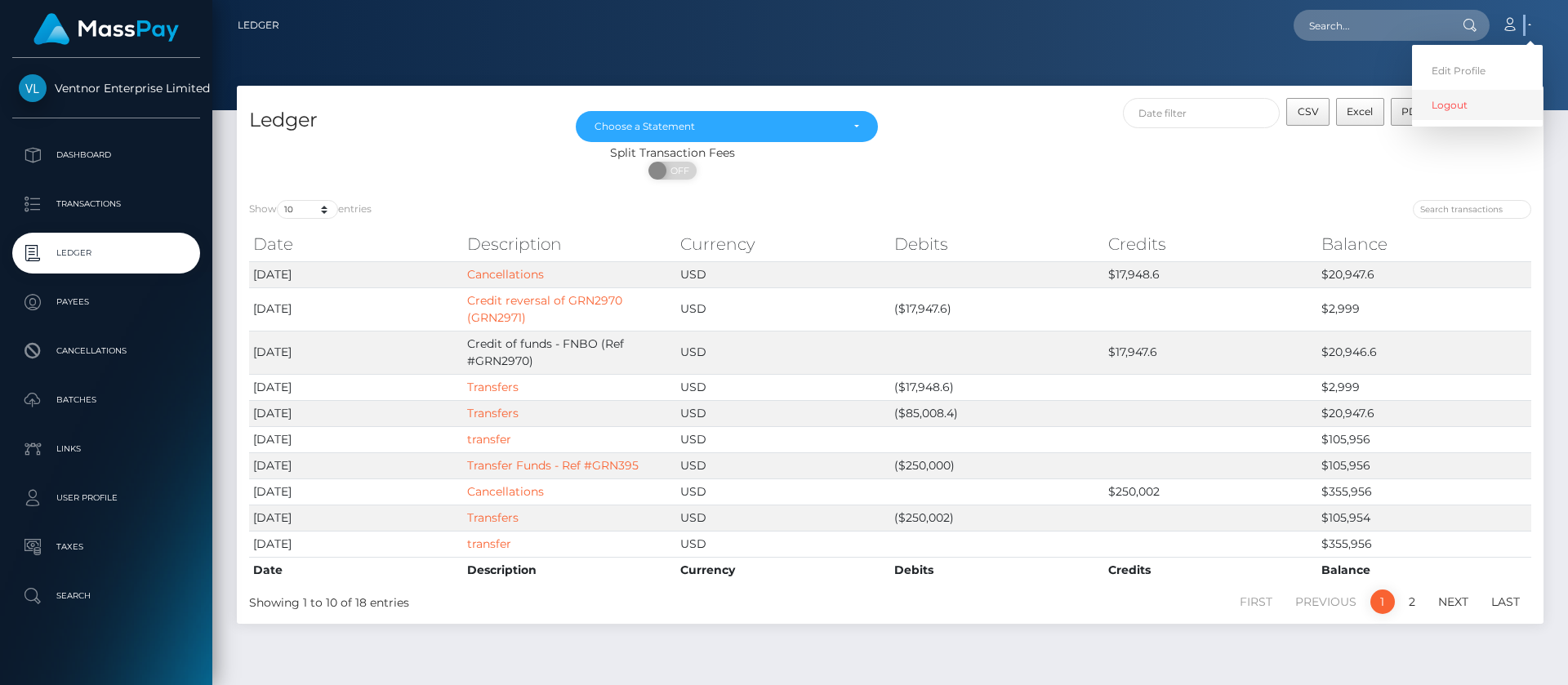
click at [1440, 109] on link "Logout" at bounding box center [1477, 104] width 131 height 30
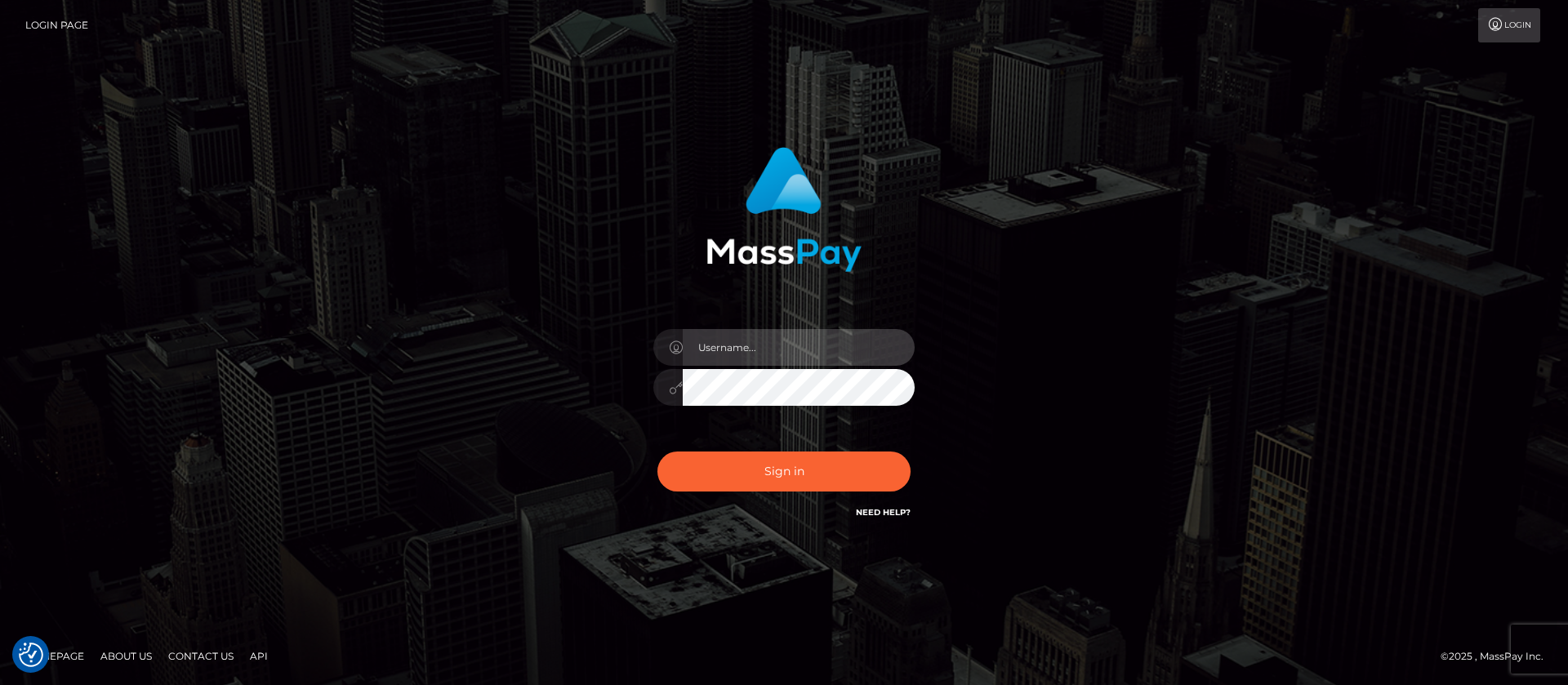
click at [729, 346] on input "text" at bounding box center [799, 347] width 232 height 37
type input "ap.mb"
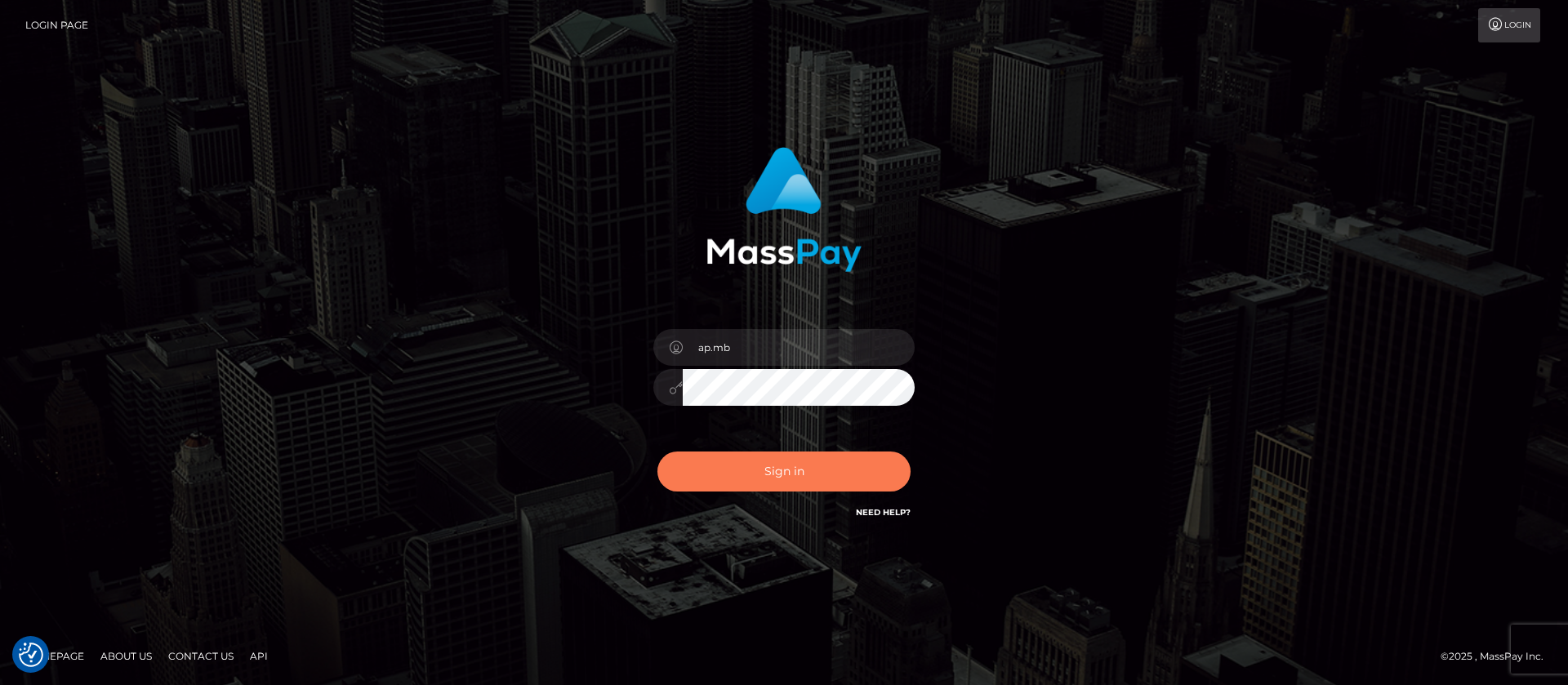
click at [791, 471] on button "Sign in" at bounding box center [784, 471] width 254 height 40
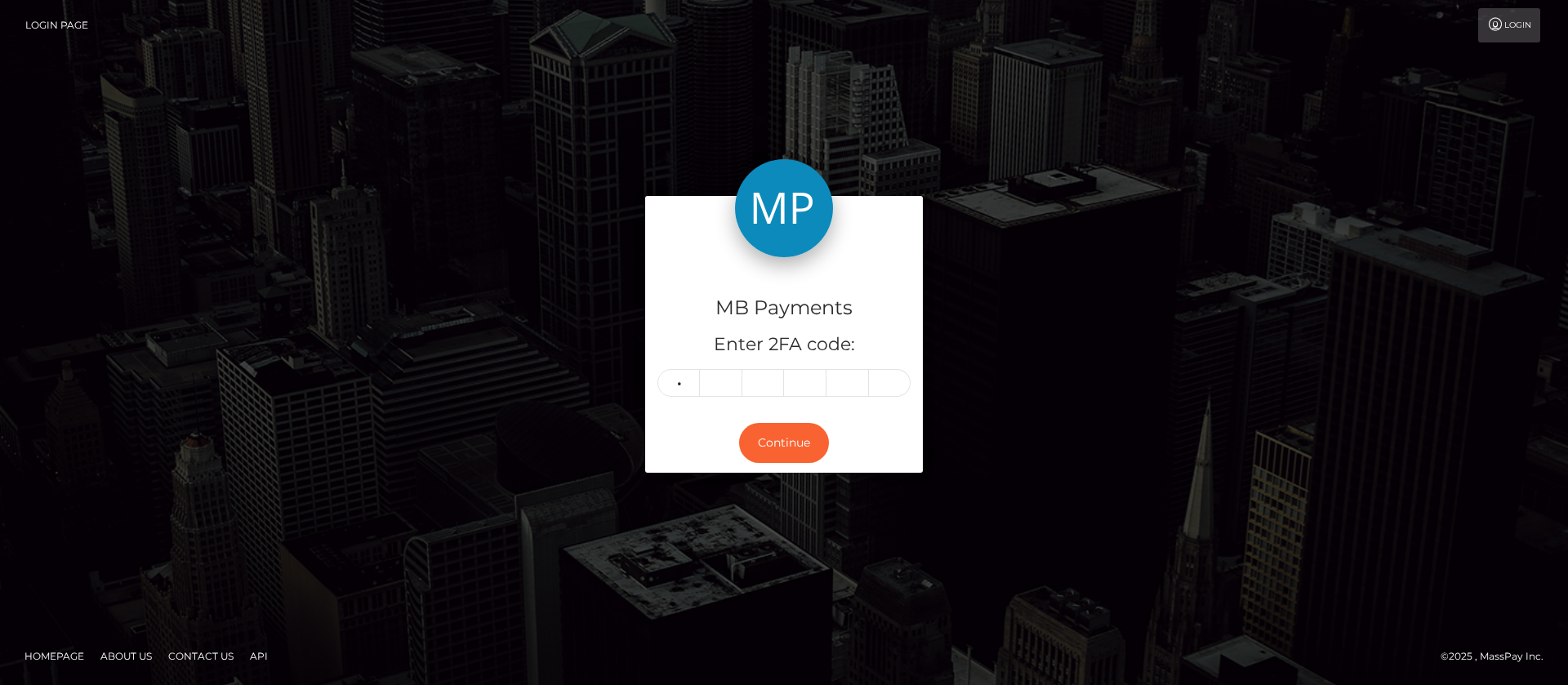
type input "8"
type input "6"
type input "1"
type input "5"
type input "7"
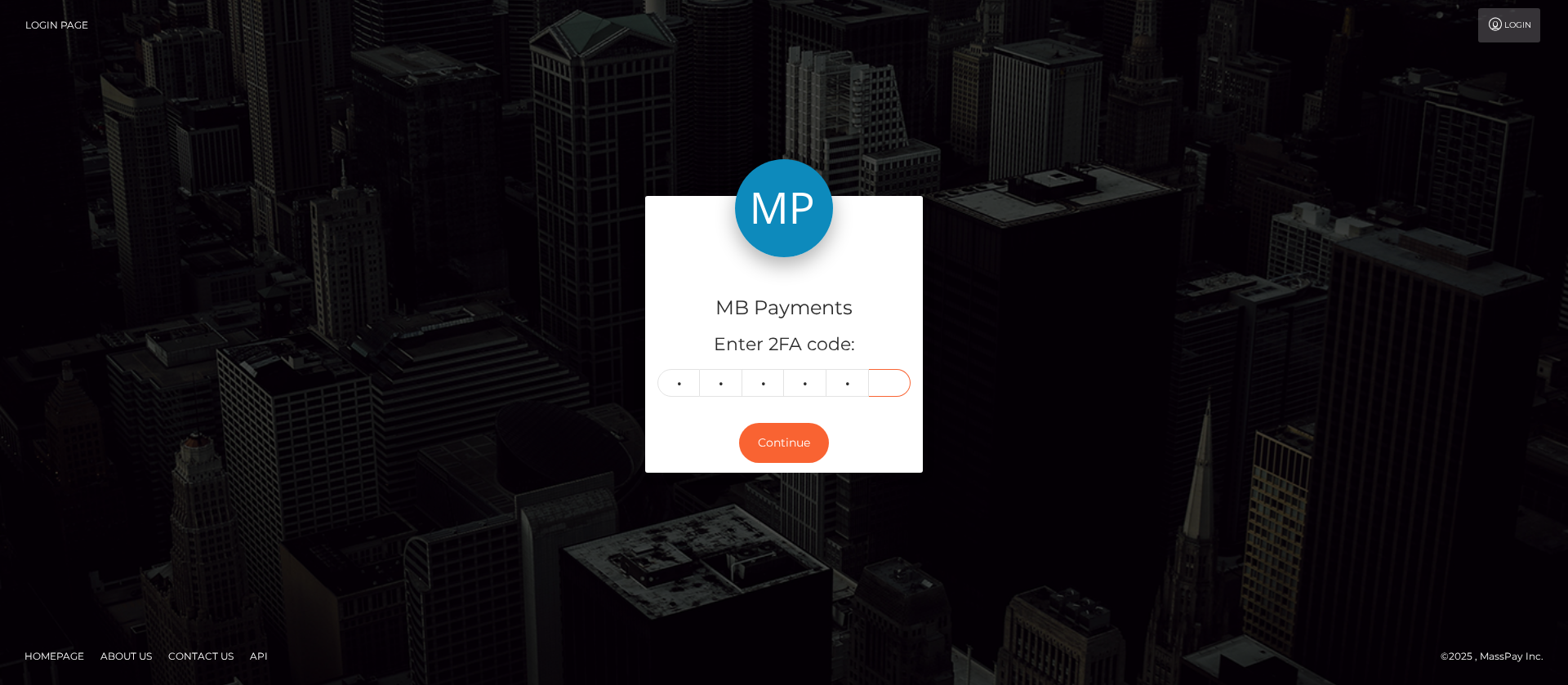
type input "6"
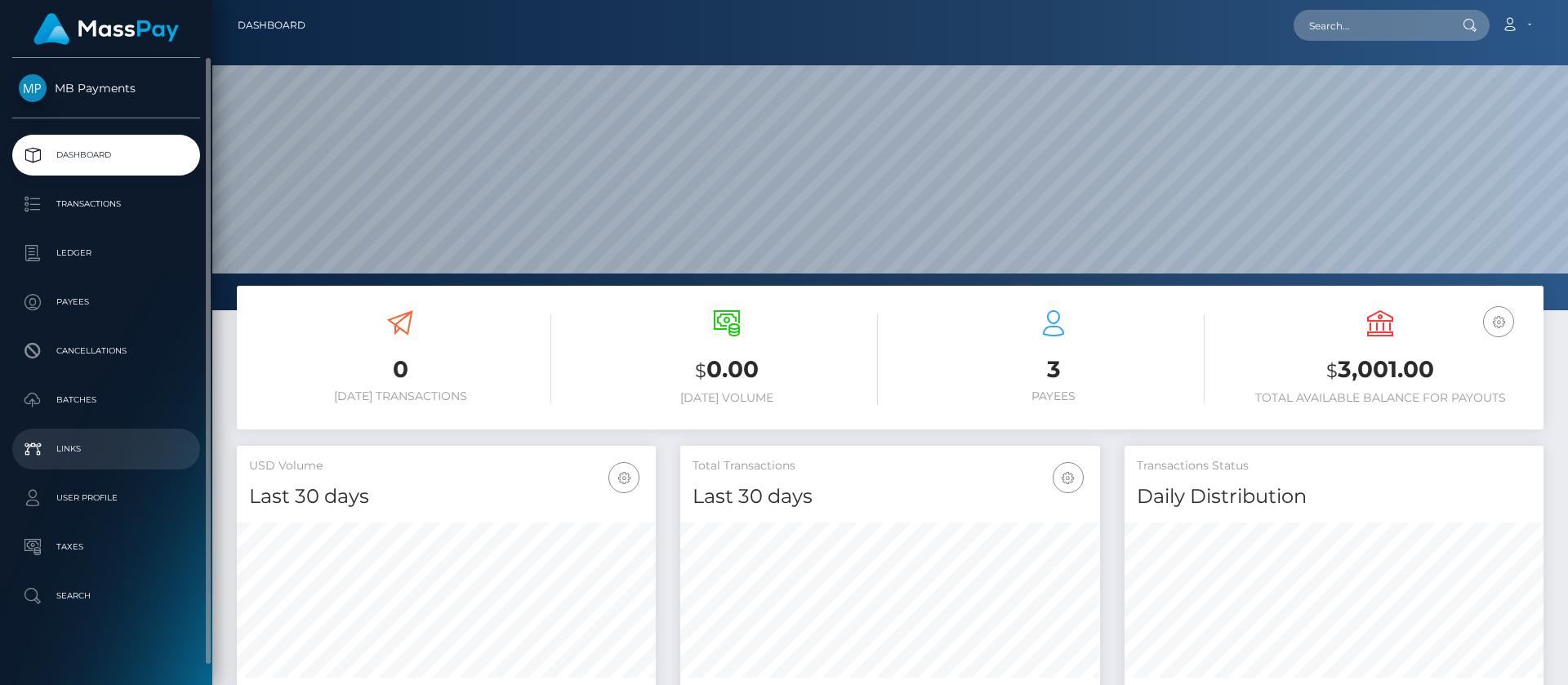
scroll to position [292, 420]
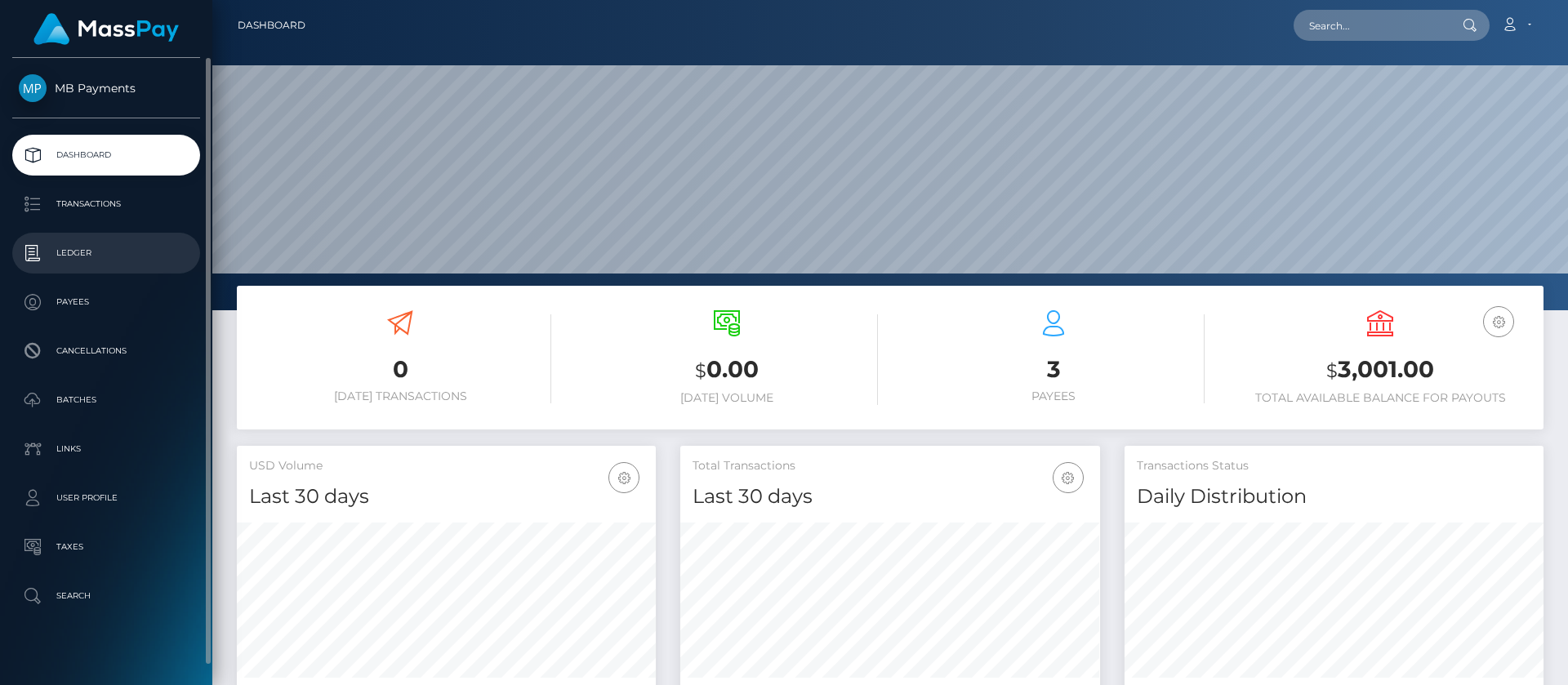
click at [85, 252] on p "Ledger" at bounding box center [106, 253] width 175 height 24
